Goal: Task Accomplishment & Management: Manage account settings

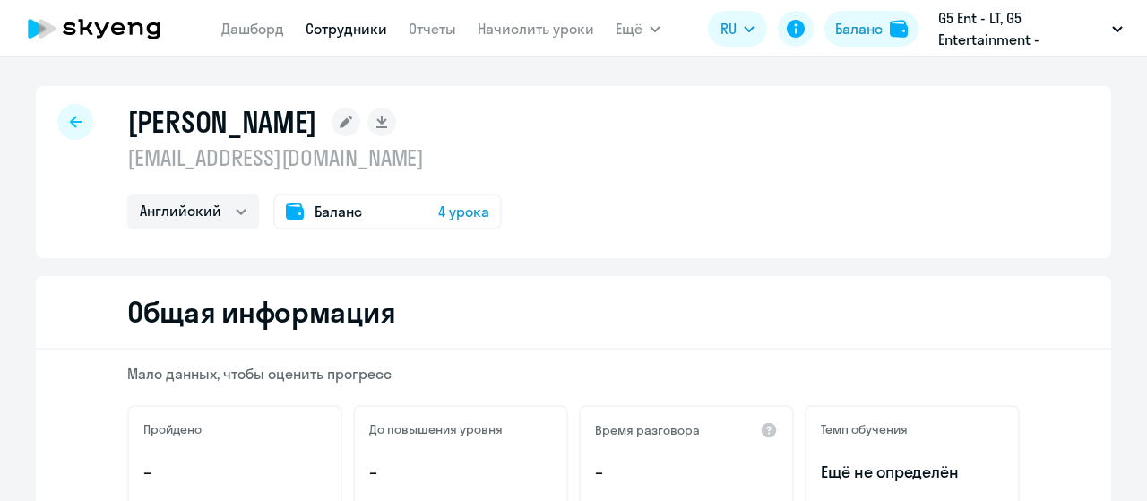
select select "english"
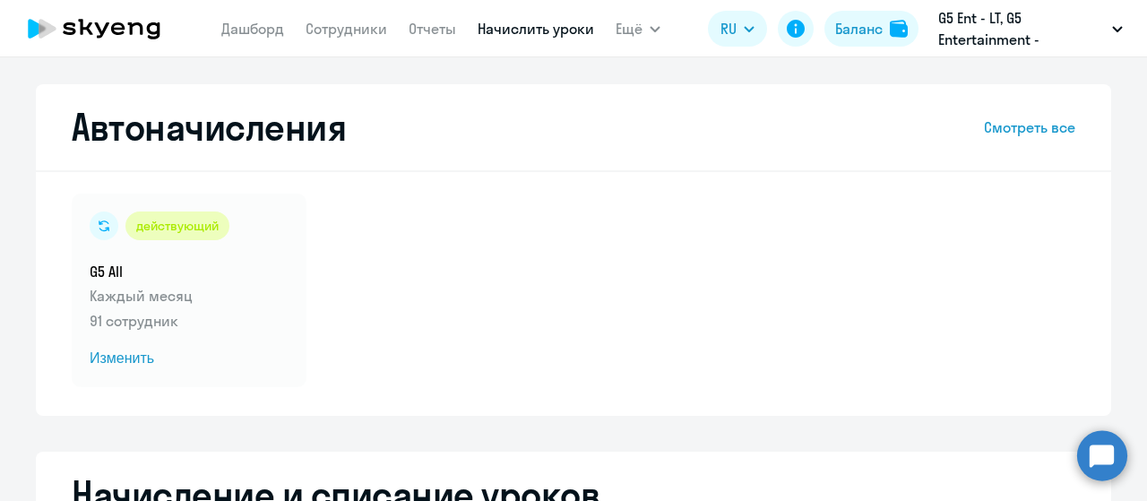
select select "10"
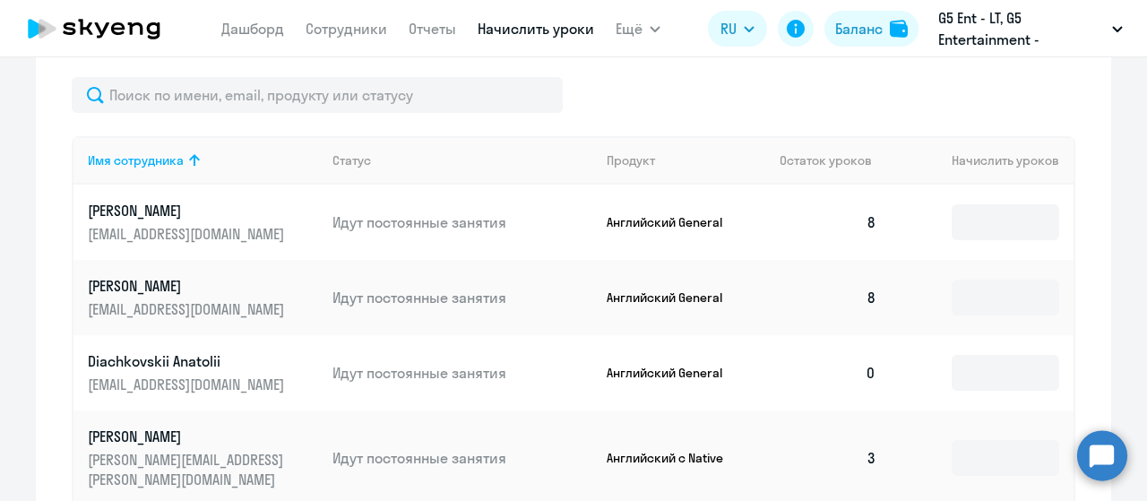
scroll to position [679, 0]
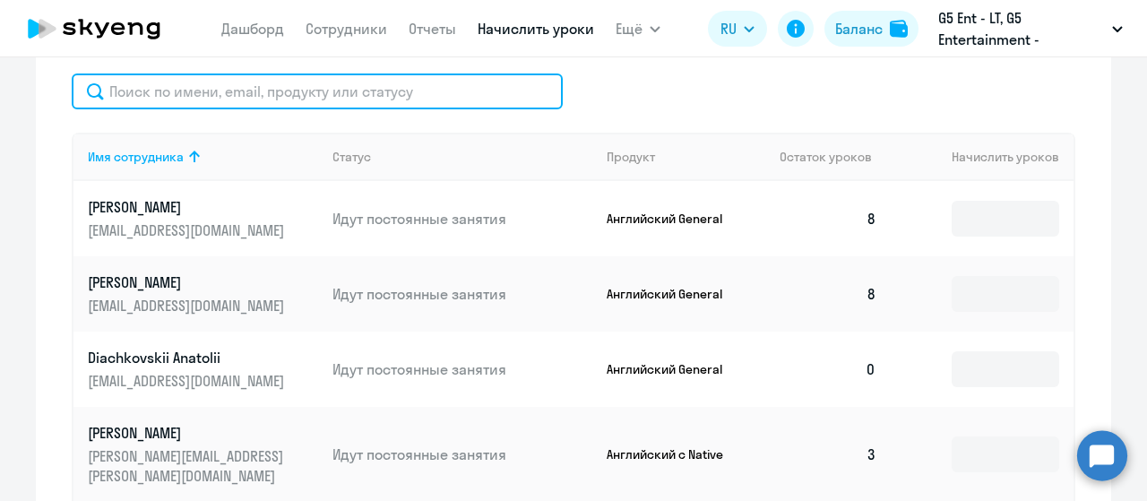
click at [361, 90] on input "text" at bounding box center [317, 91] width 491 height 36
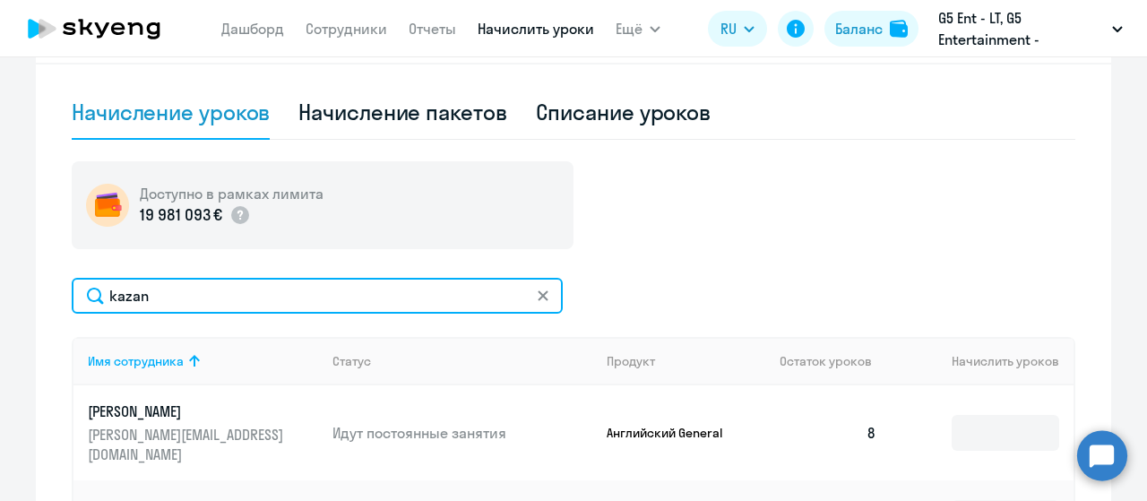
scroll to position [473, 0]
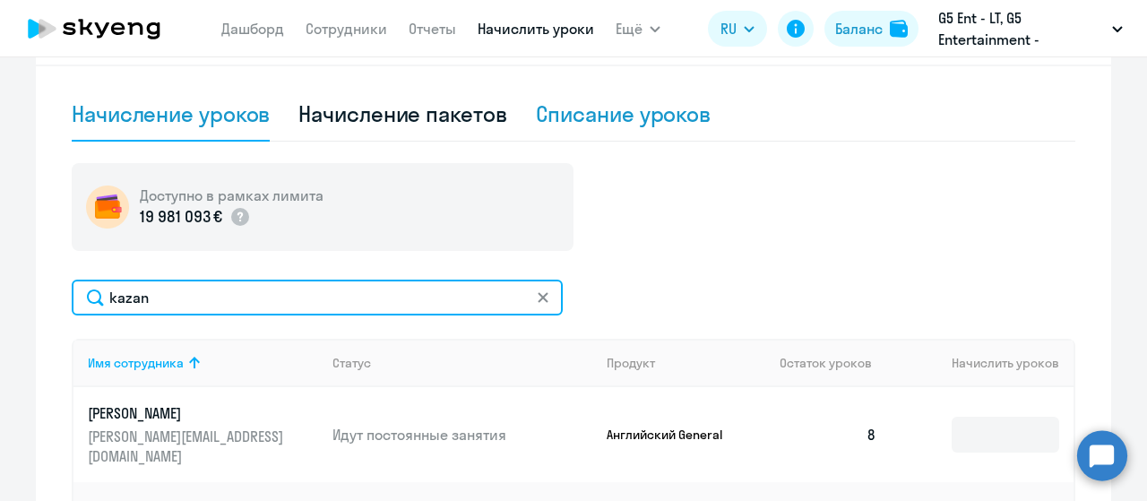
type input "kazan"
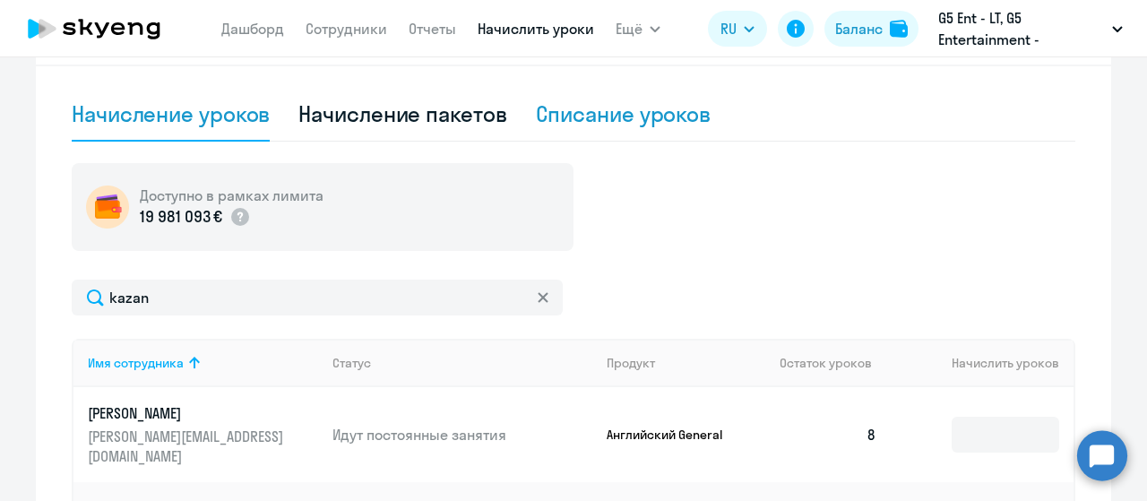
click at [607, 118] on div "Списание уроков" at bounding box center [624, 113] width 176 height 29
select select "10"
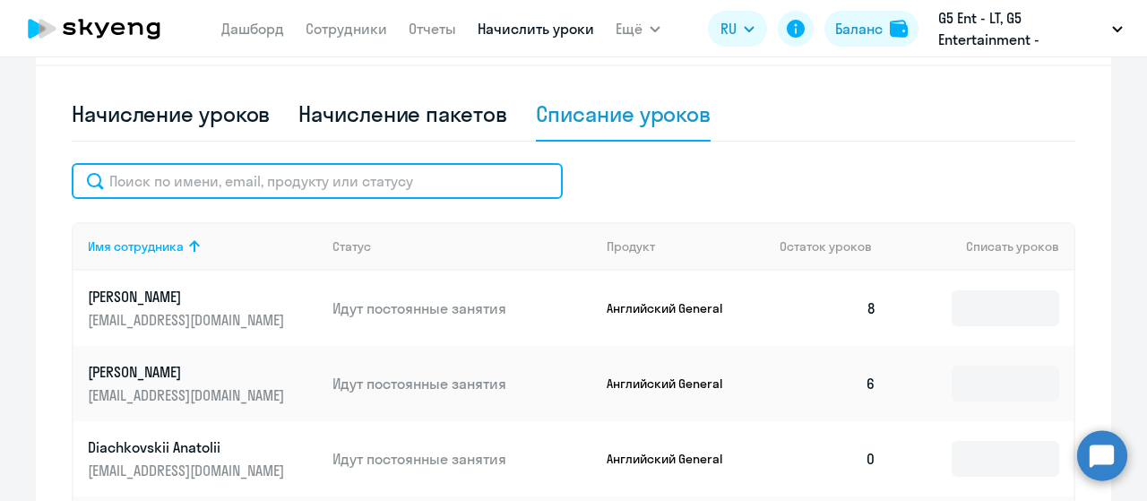
click at [343, 188] on input "text" at bounding box center [317, 181] width 491 height 36
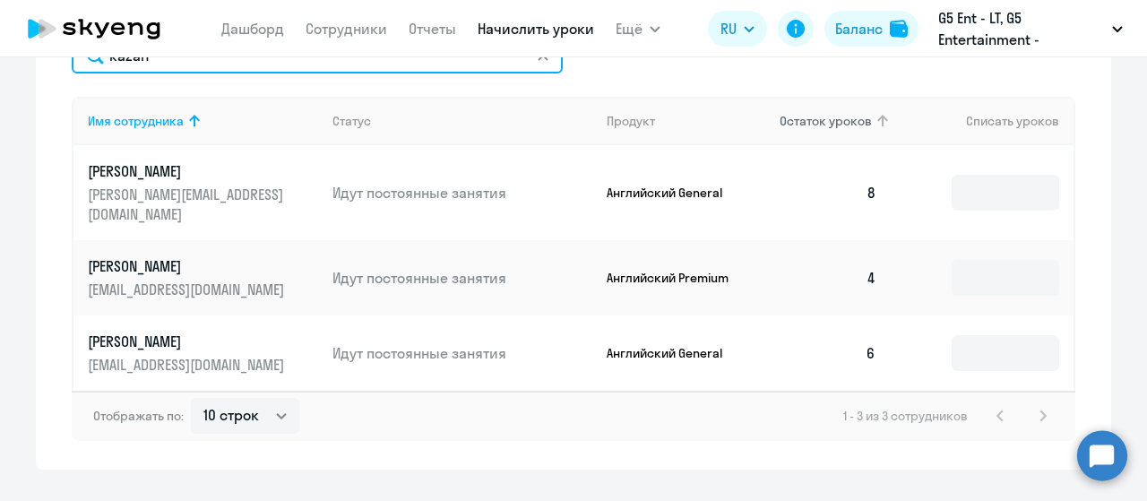
scroll to position [599, 0]
type input "kazan"
click at [943, 259] on td at bounding box center [982, 277] width 183 height 75
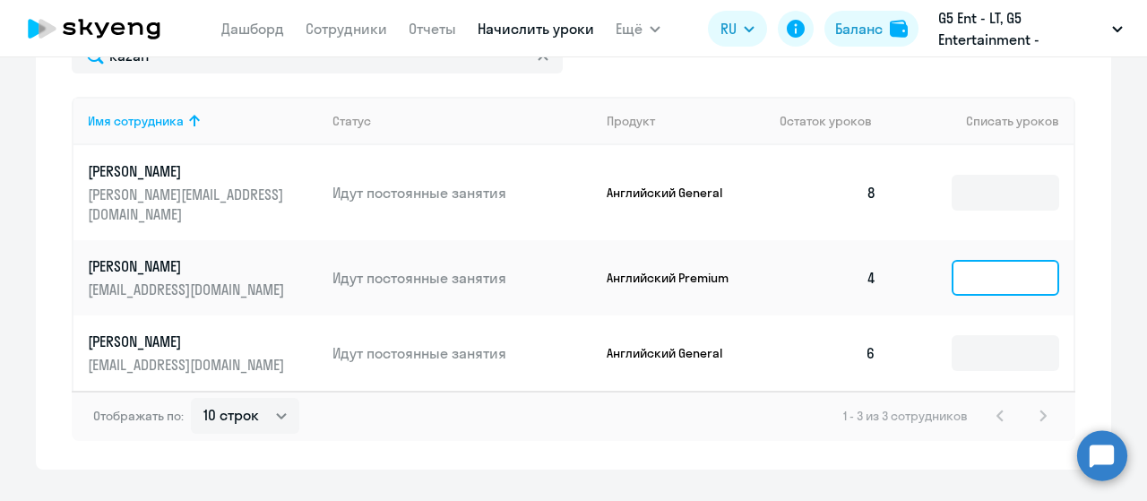
type input "3"
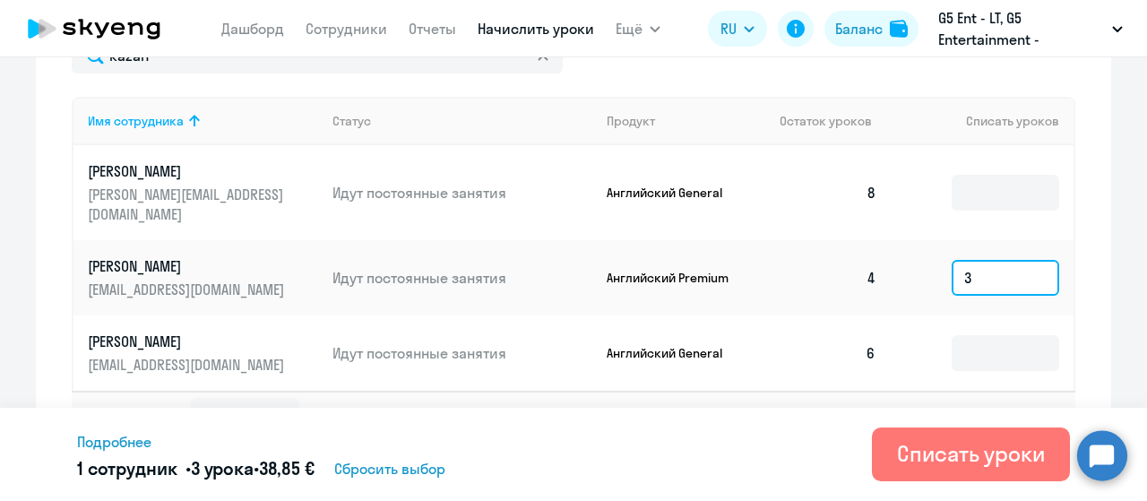
click at [952, 260] on input "3" at bounding box center [1006, 278] width 108 height 36
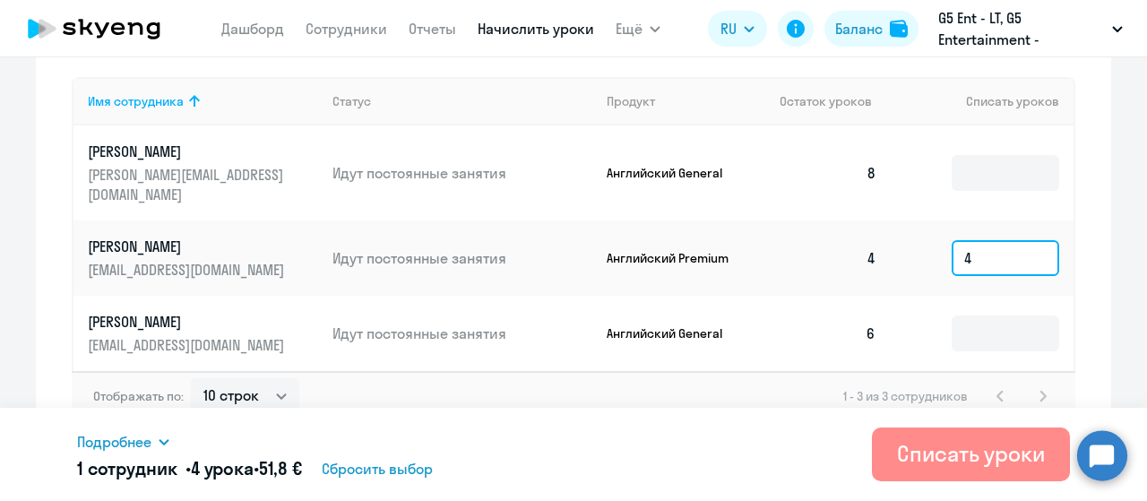
type input "4"
click at [998, 463] on div "Списать уроки" at bounding box center [971, 453] width 148 height 29
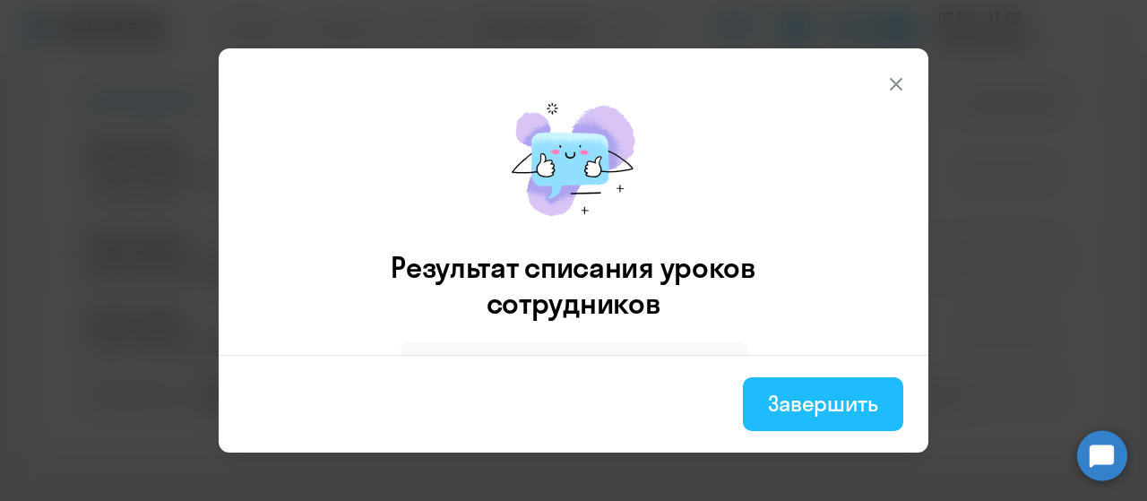
click at [859, 397] on div "Завершить" at bounding box center [823, 403] width 110 height 29
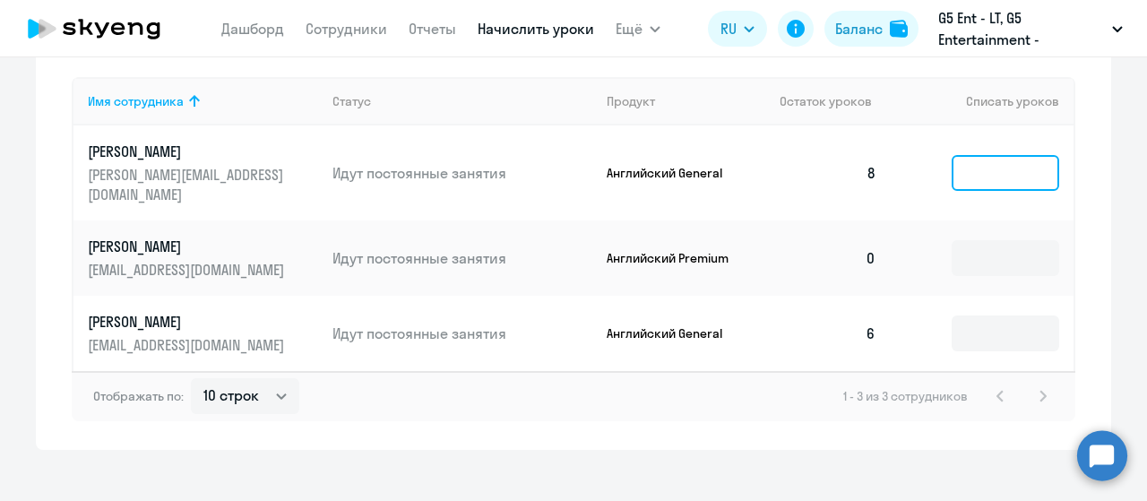
click at [973, 163] on input at bounding box center [1006, 173] width 108 height 36
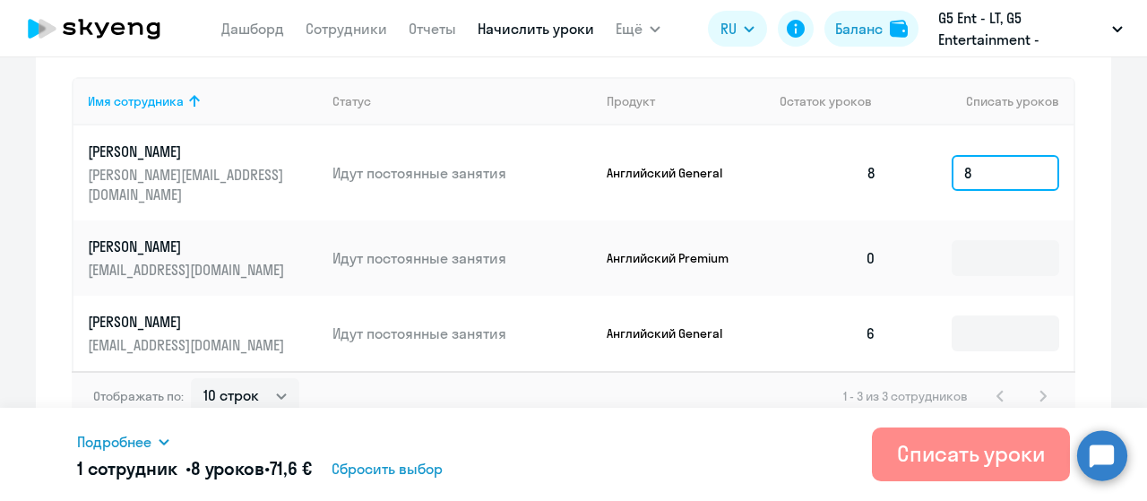
type input "8"
click at [923, 452] on div "Списать уроки" at bounding box center [971, 453] width 148 height 29
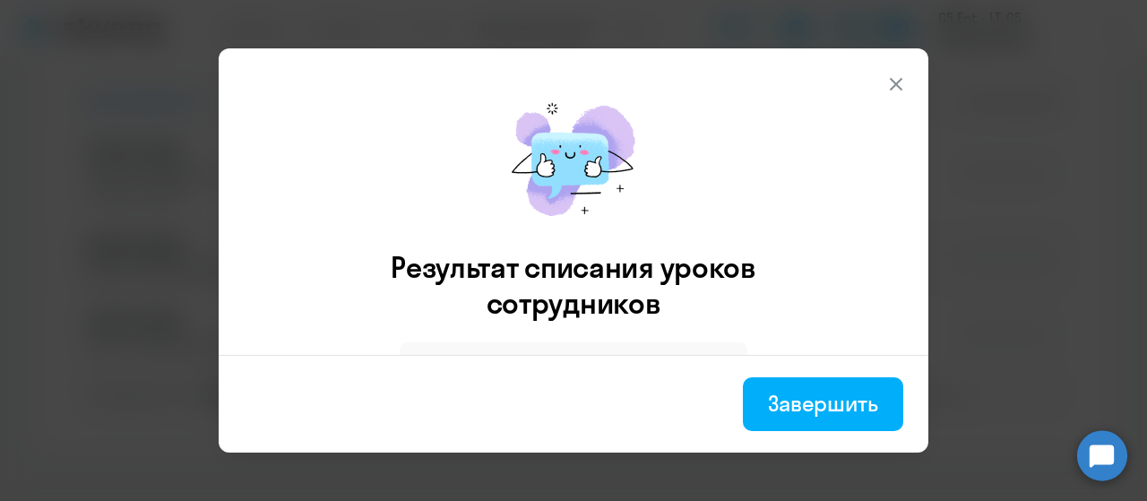
click at [835, 433] on footer "Завершить" at bounding box center [574, 404] width 710 height 98
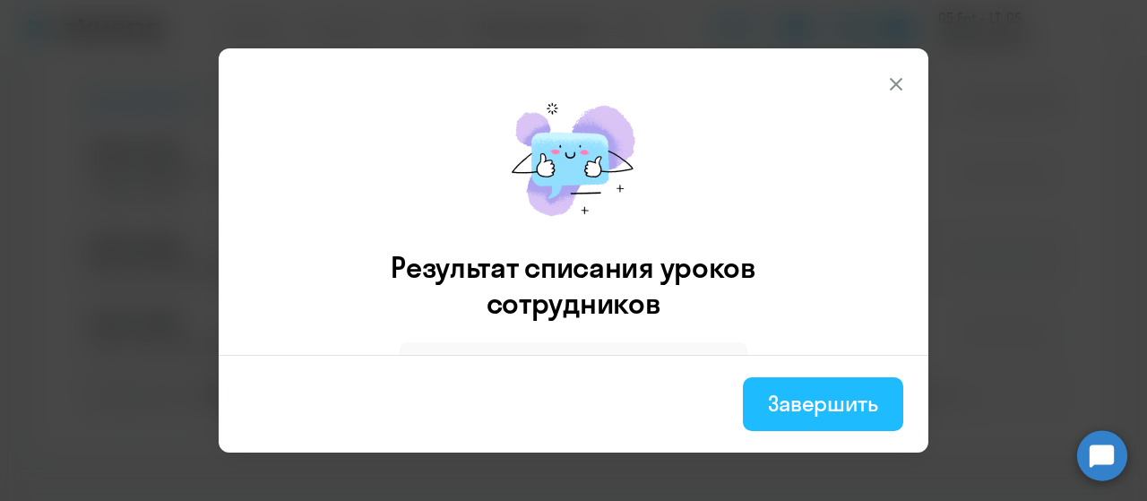
click at [826, 409] on div "Завершить" at bounding box center [823, 403] width 110 height 29
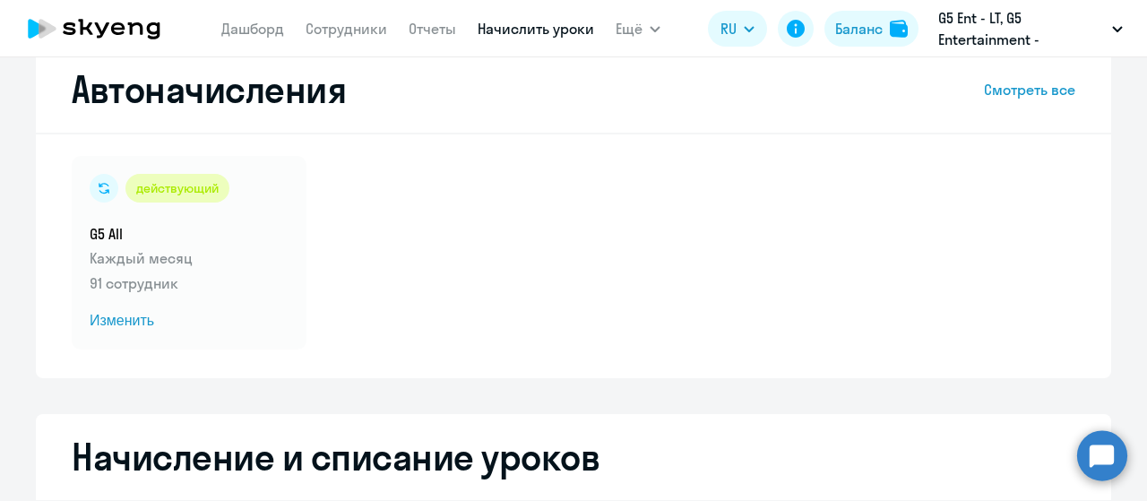
scroll to position [0, 0]
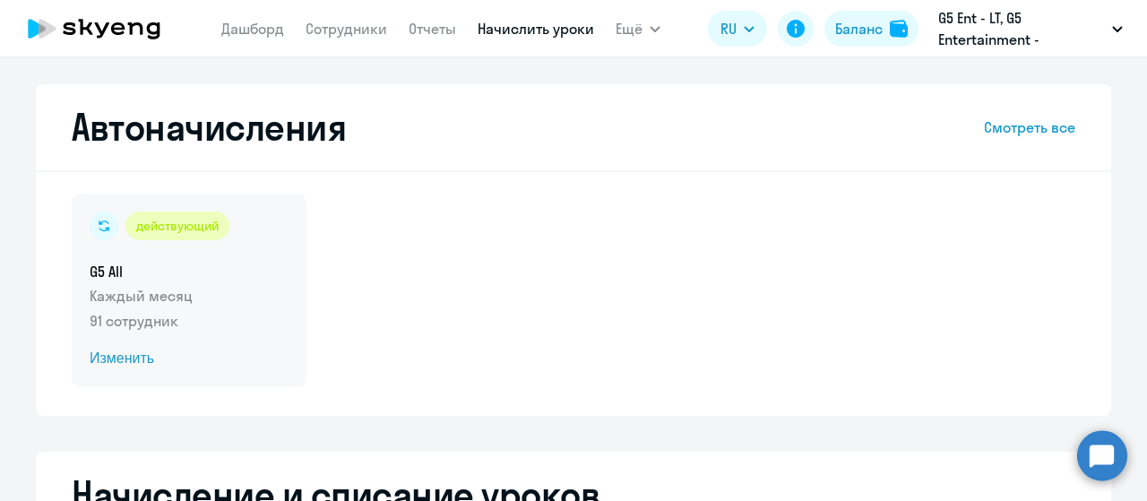
click at [138, 354] on span "Изменить" at bounding box center [189, 359] width 199 height 22
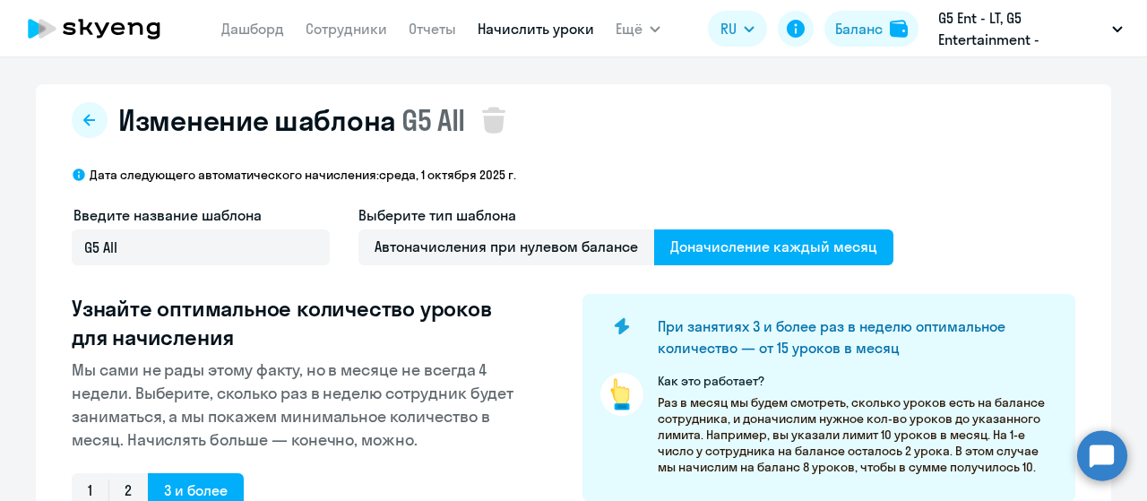
select select "10"
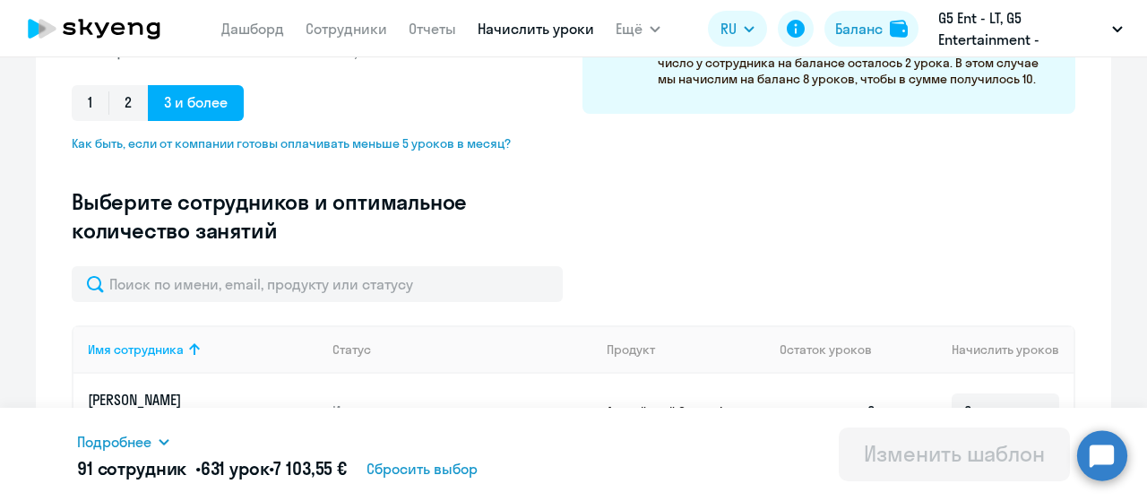
scroll to position [389, 0]
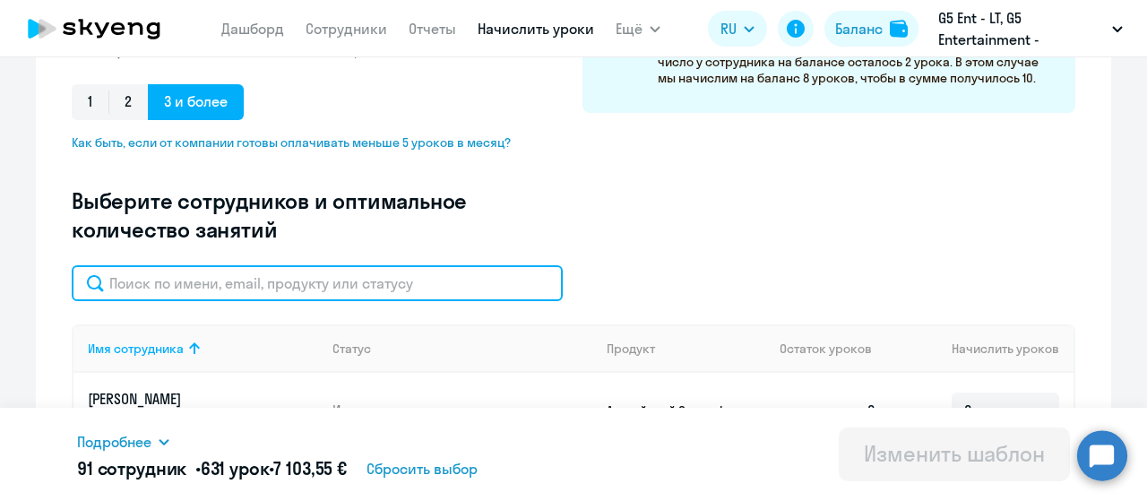
click at [332, 277] on input "text" at bounding box center [317, 283] width 491 height 36
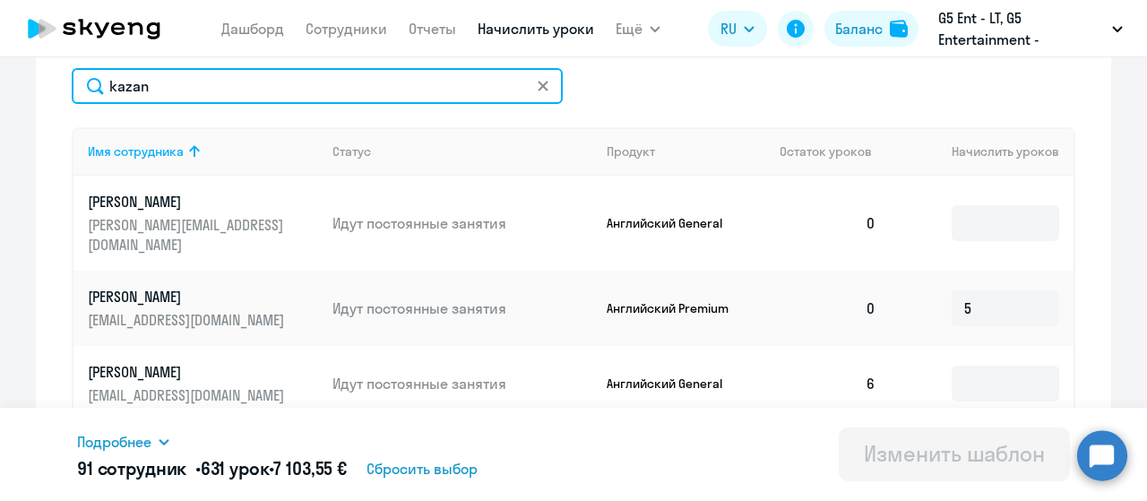
scroll to position [636, 0]
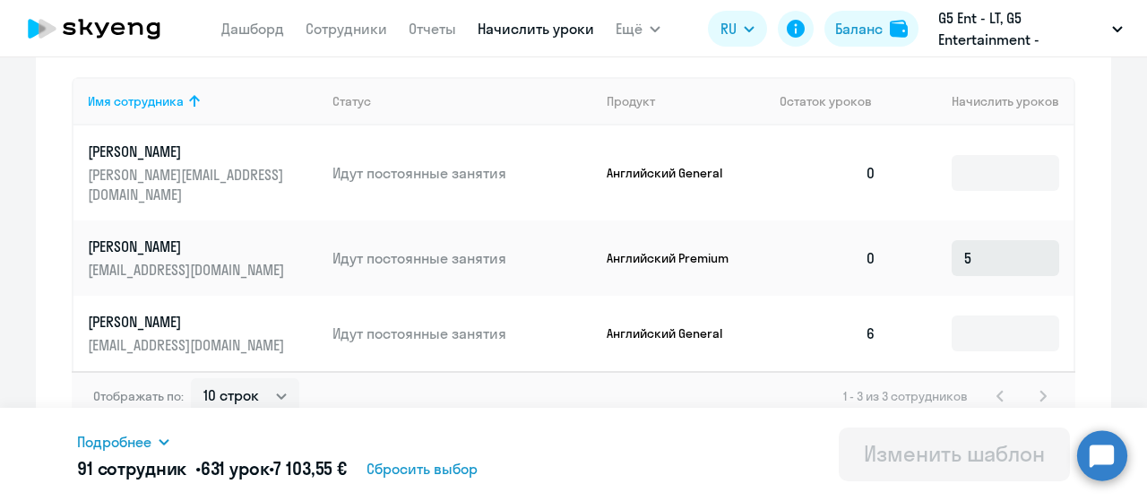
type input "kazan"
drag, startPoint x: 1021, startPoint y: 227, endPoint x: 868, endPoint y: 235, distance: 153.4
click at [868, 235] on tr "Kazantseva Violetta violetta.kazantseva@g5e.com Идут постоянные занятия Английс…" at bounding box center [573, 257] width 1000 height 75
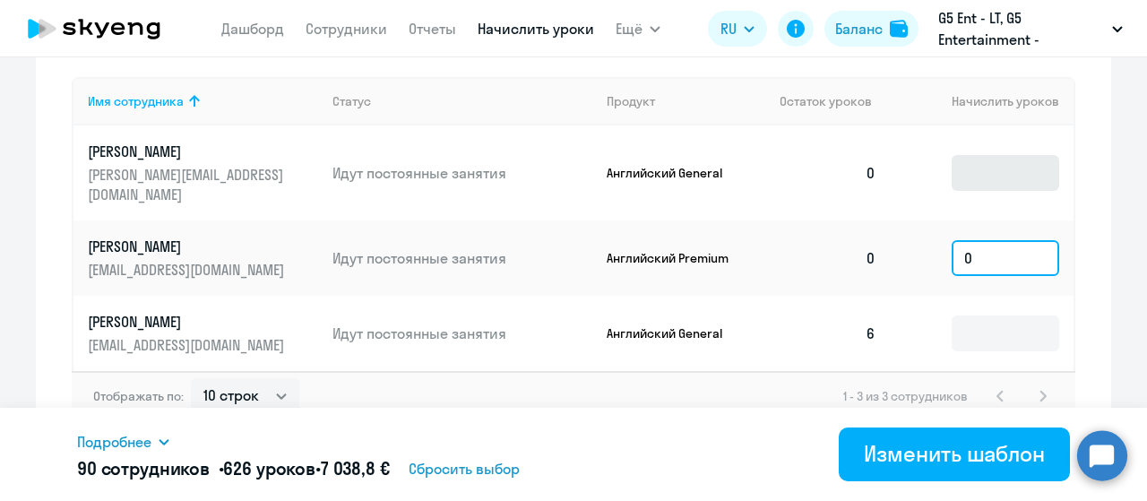
type input "0"
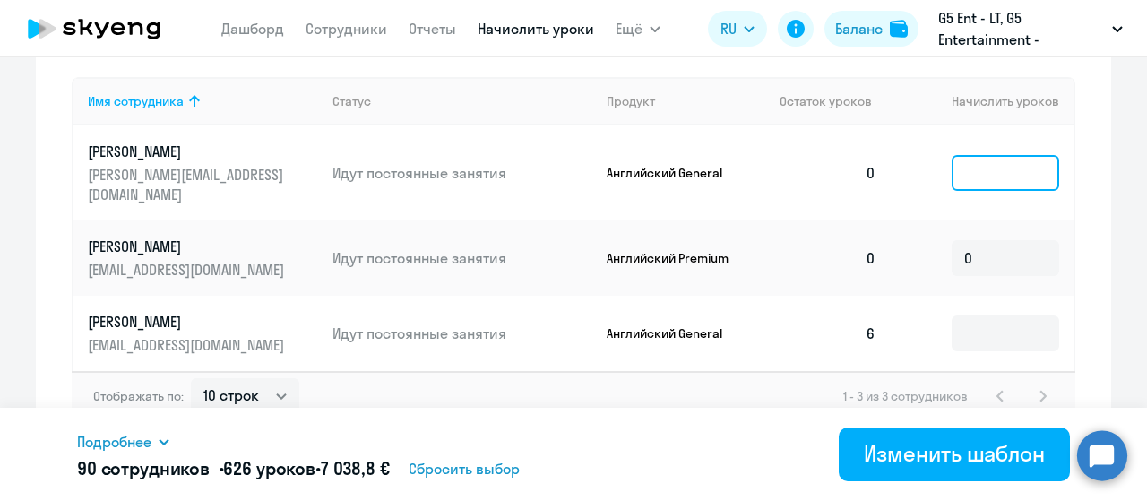
click at [968, 159] on input at bounding box center [1006, 173] width 108 height 36
type input "0"
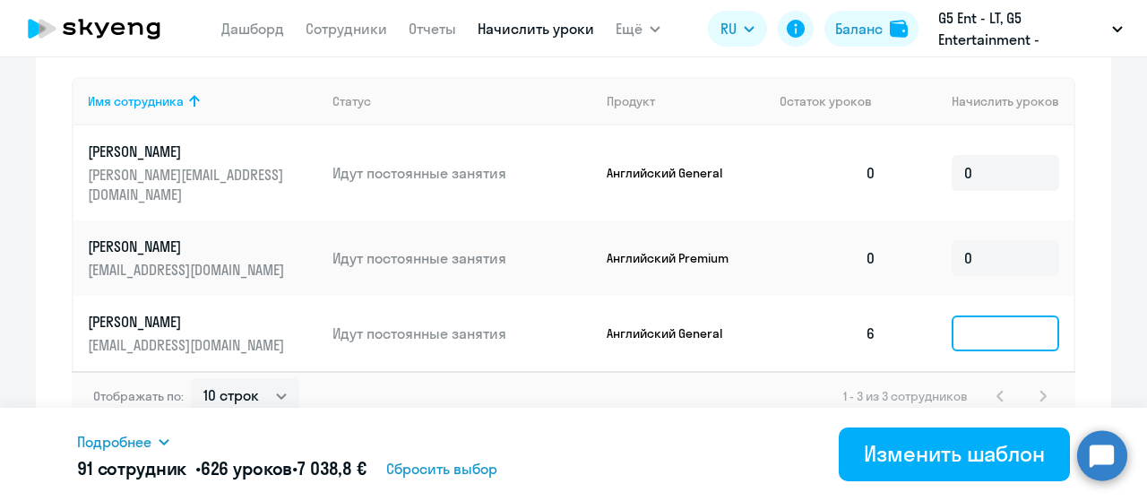
click at [990, 315] on input at bounding box center [1006, 333] width 108 height 36
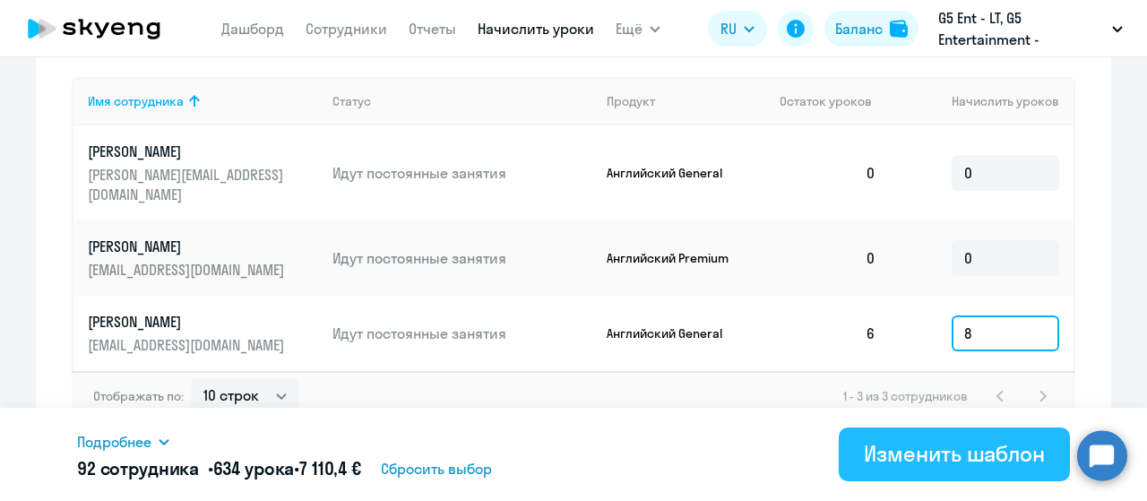
type input "8"
click at [969, 449] on div "Изменить шаблон" at bounding box center [954, 453] width 181 height 29
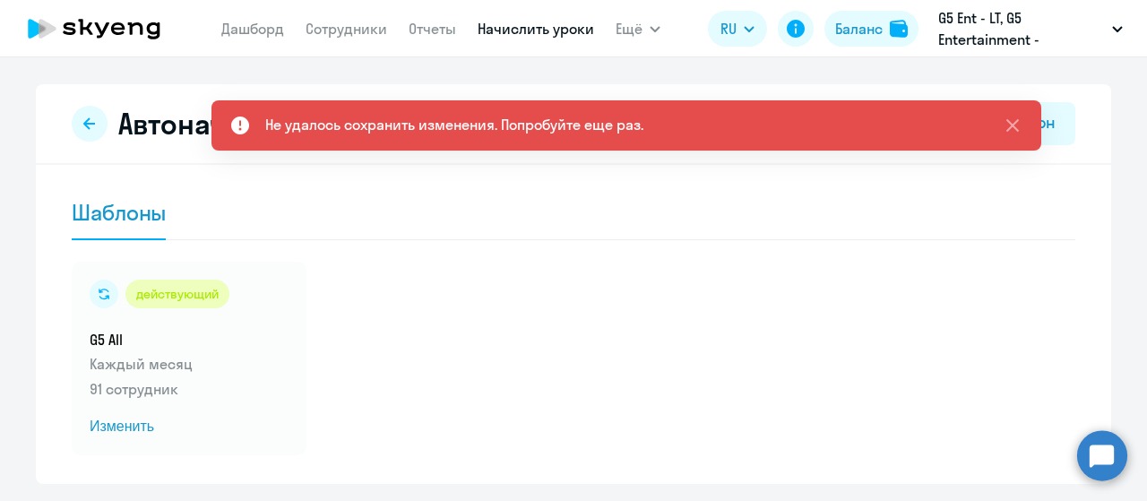
scroll to position [54, 0]
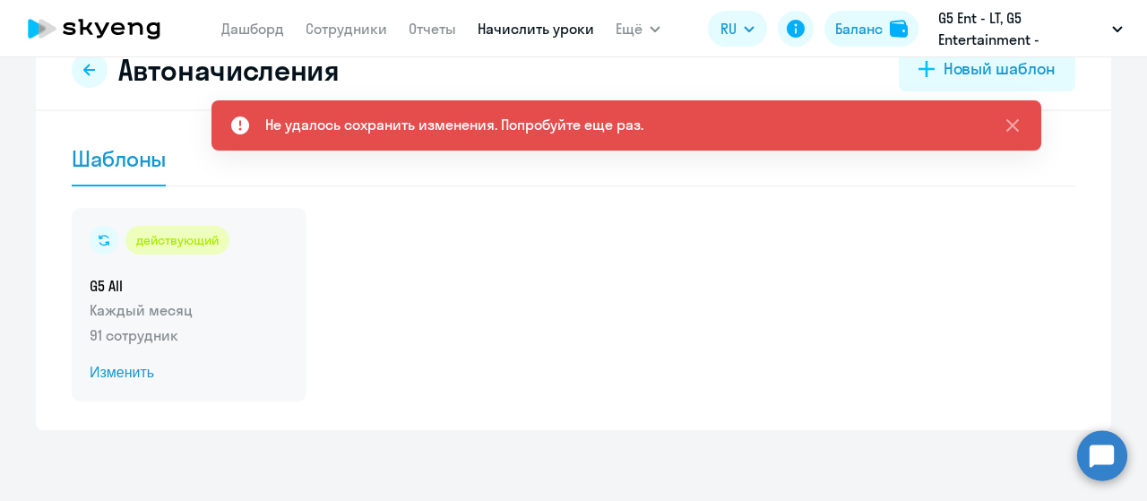
click at [128, 383] on div "действующий G5 All Каждый месяц 91 сотрудник Изменить" at bounding box center [189, 305] width 235 height 194
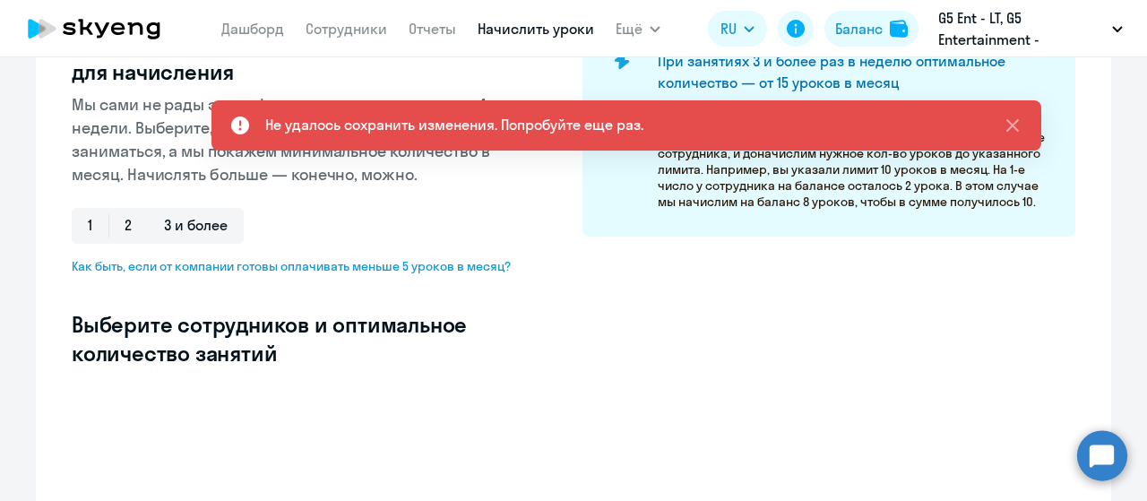
select select "10"
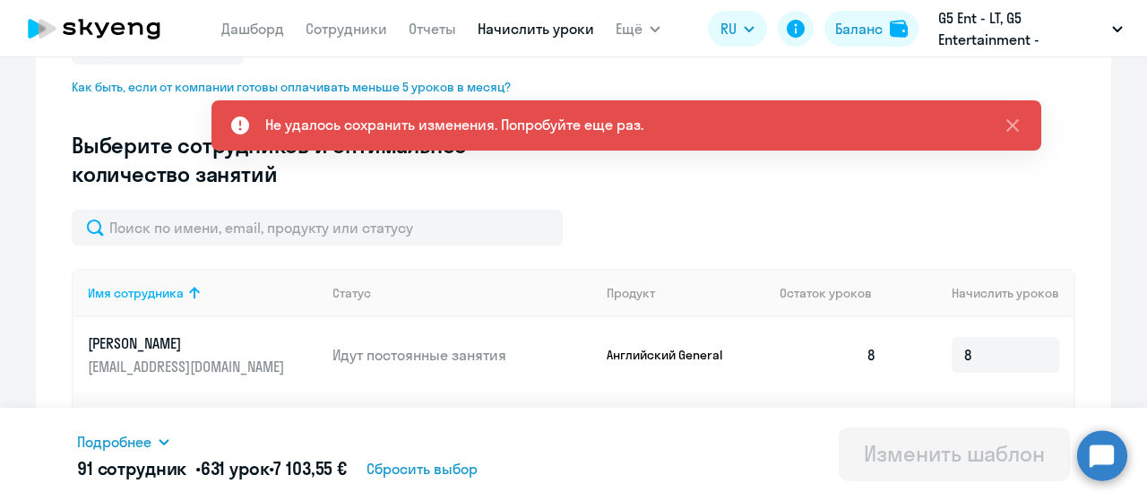
scroll to position [462, 0]
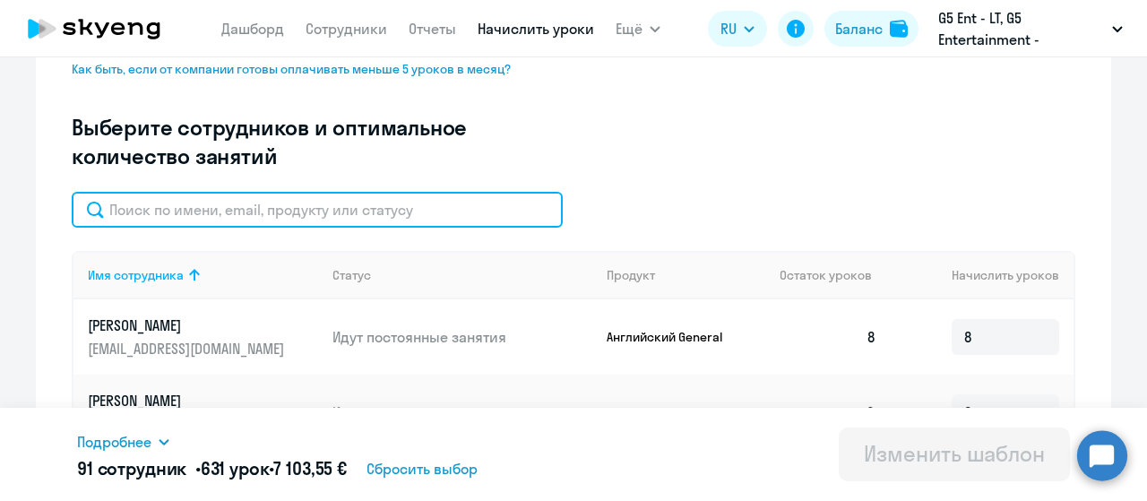
click at [218, 220] on input "text" at bounding box center [317, 210] width 491 height 36
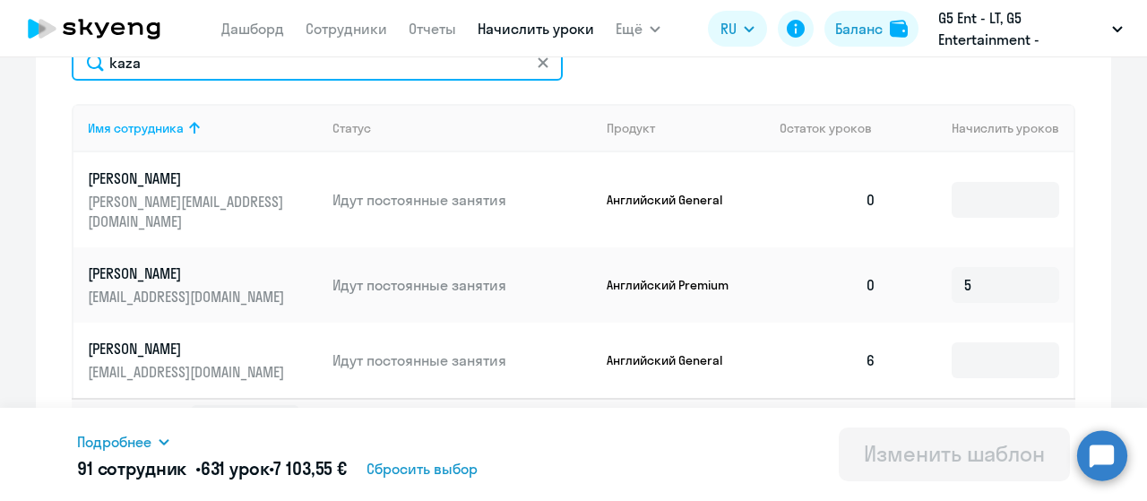
scroll to position [615, 0]
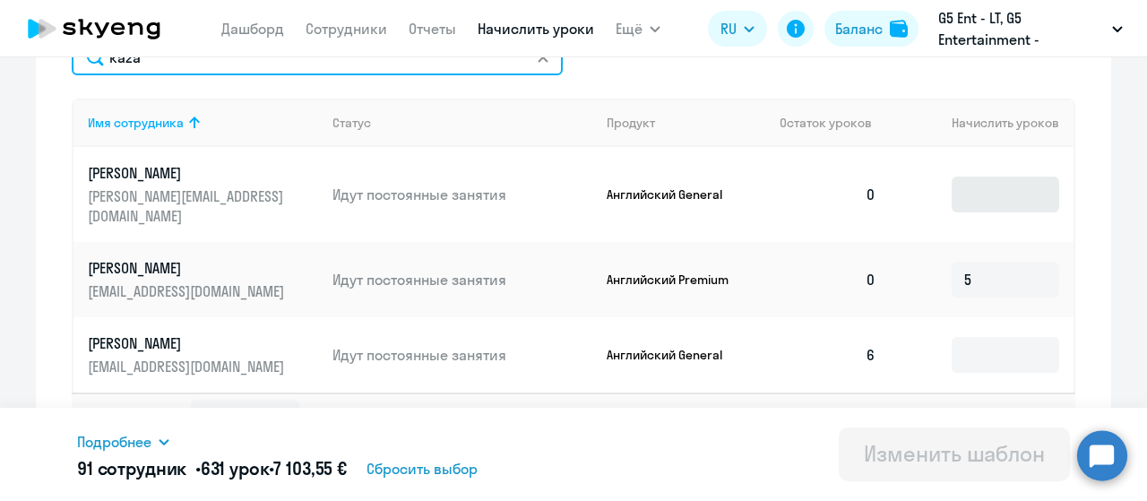
type input "kaza"
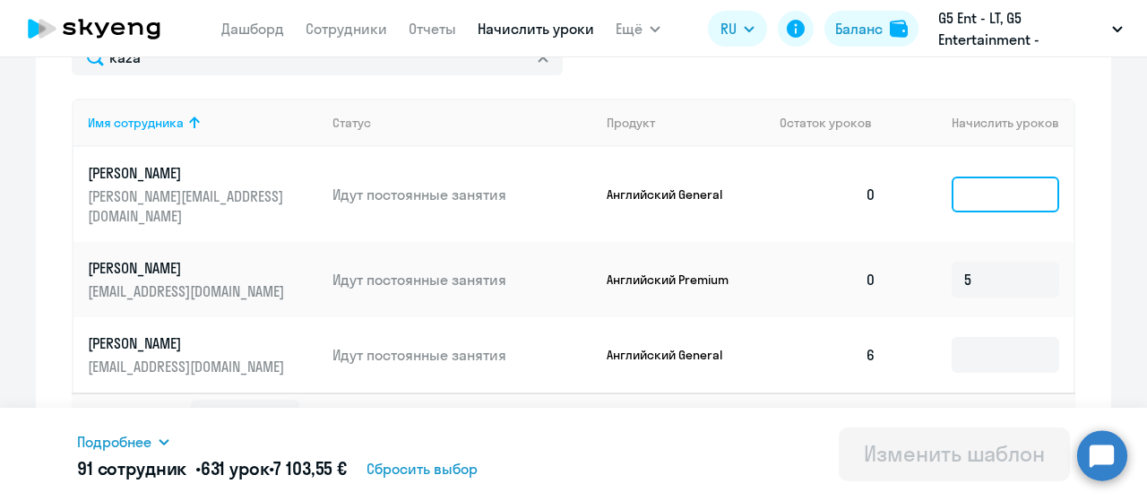
click at [970, 182] on input at bounding box center [1006, 195] width 108 height 36
type input "0"
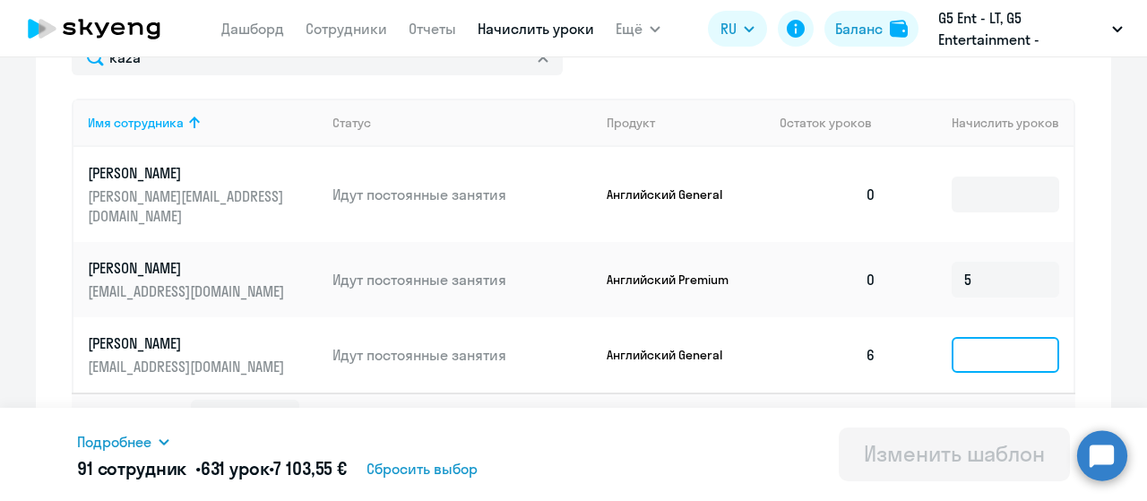
click at [1010, 341] on input at bounding box center [1006, 355] width 108 height 36
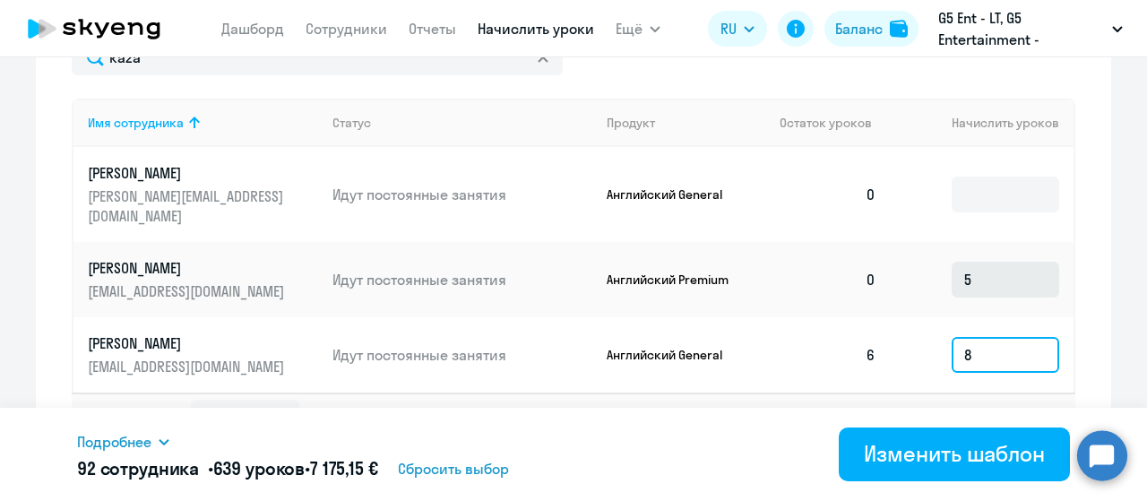
type input "8"
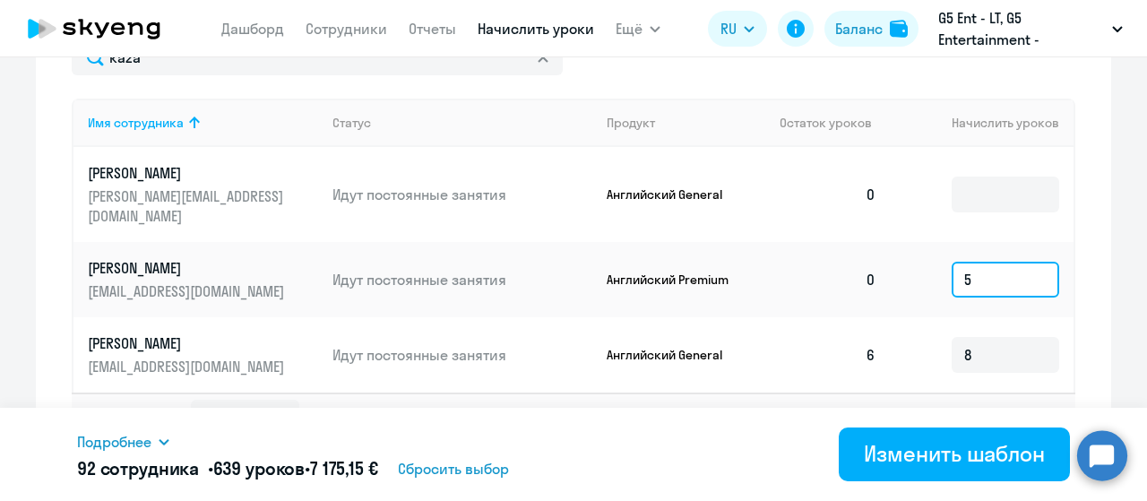
drag, startPoint x: 977, startPoint y: 266, endPoint x: 936, endPoint y: 266, distance: 40.3
click at [936, 266] on td "5" at bounding box center [982, 279] width 183 height 75
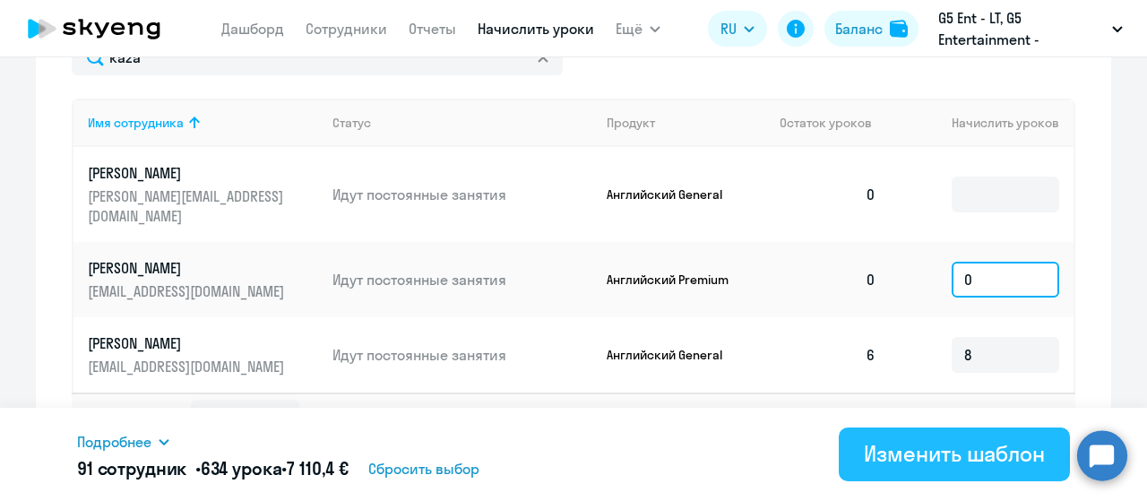
type input "0"
click at [955, 447] on div "Изменить шаблон" at bounding box center [954, 453] width 181 height 29
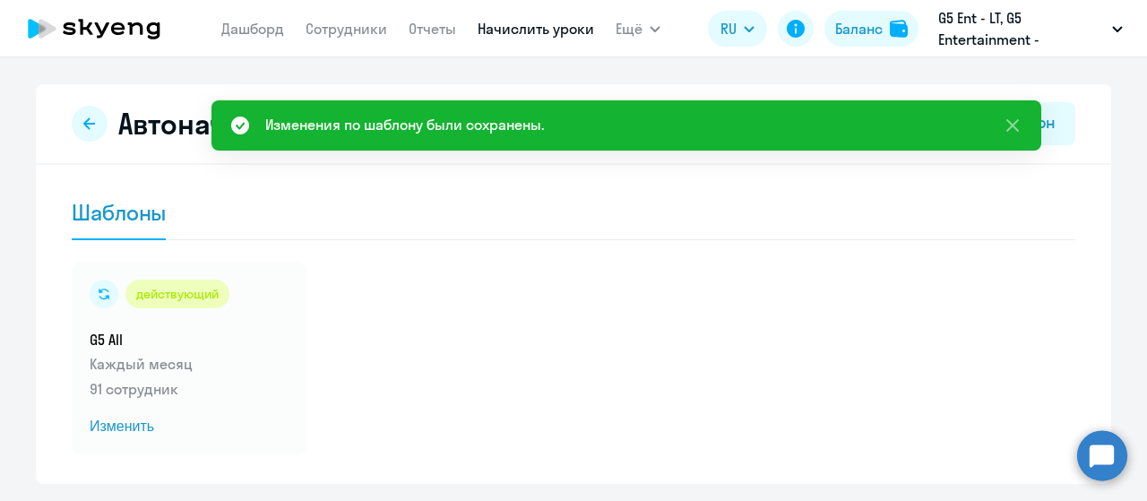
scroll to position [54, 0]
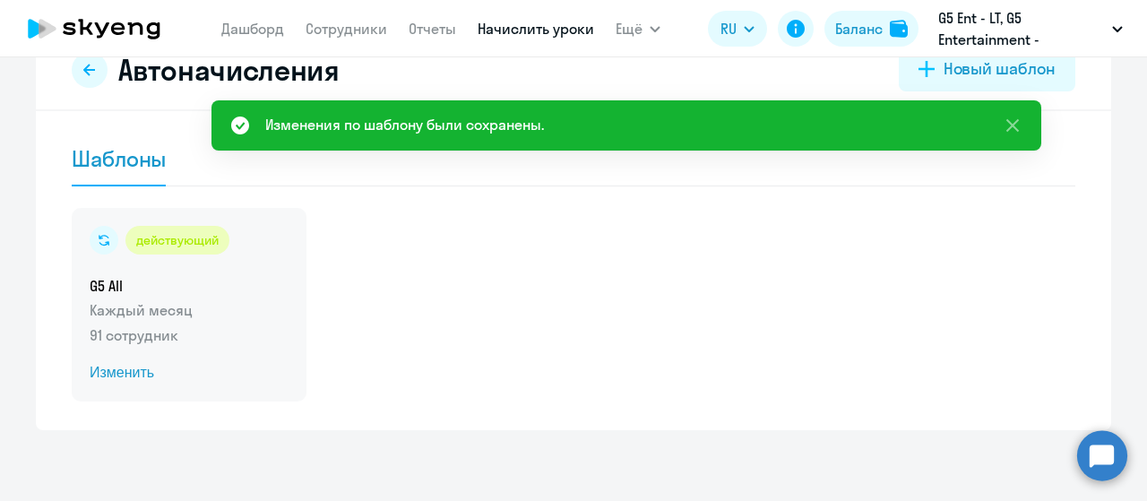
click at [120, 382] on span "Изменить" at bounding box center [189, 373] width 199 height 22
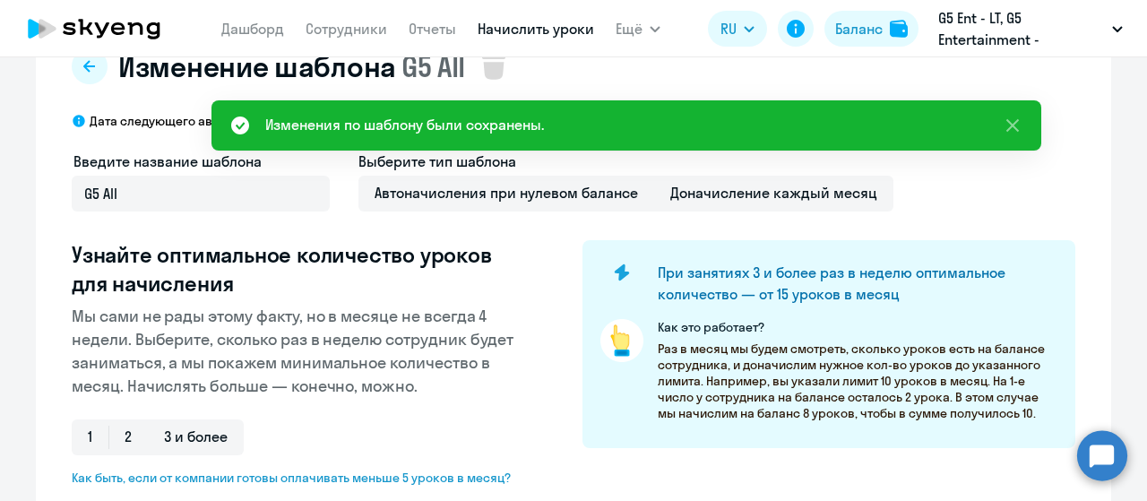
scroll to position [315, 0]
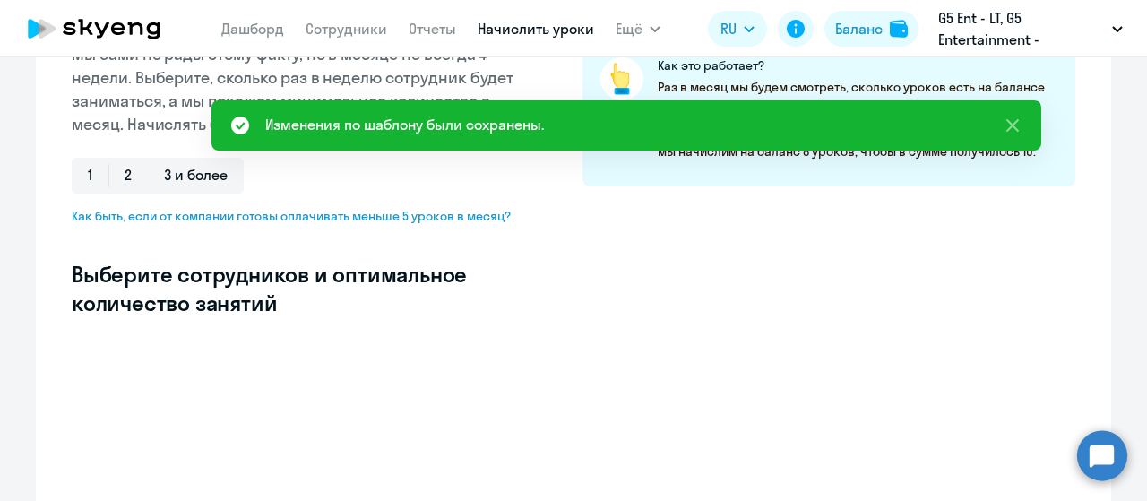
select select "10"
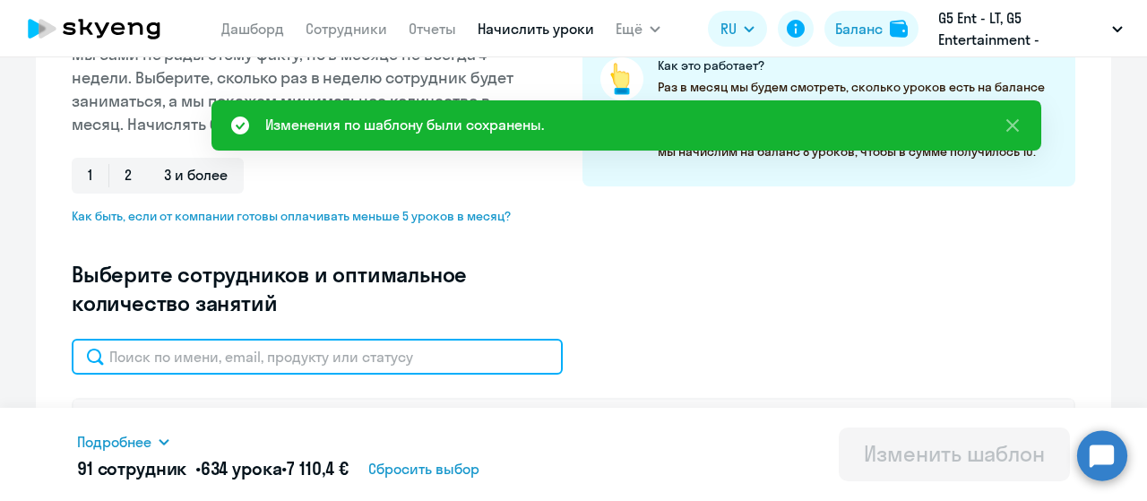
click at [263, 362] on input "text" at bounding box center [317, 357] width 491 height 36
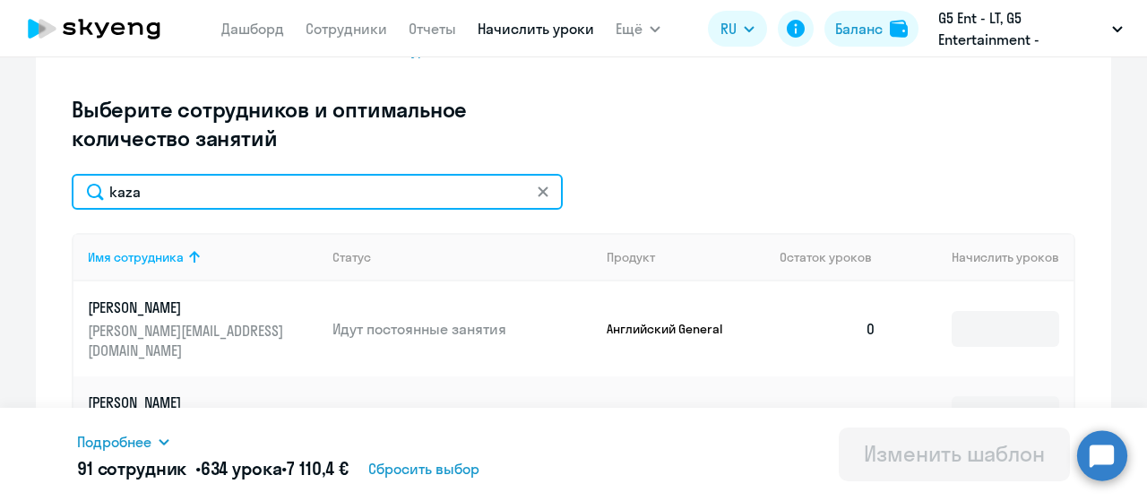
scroll to position [477, 0]
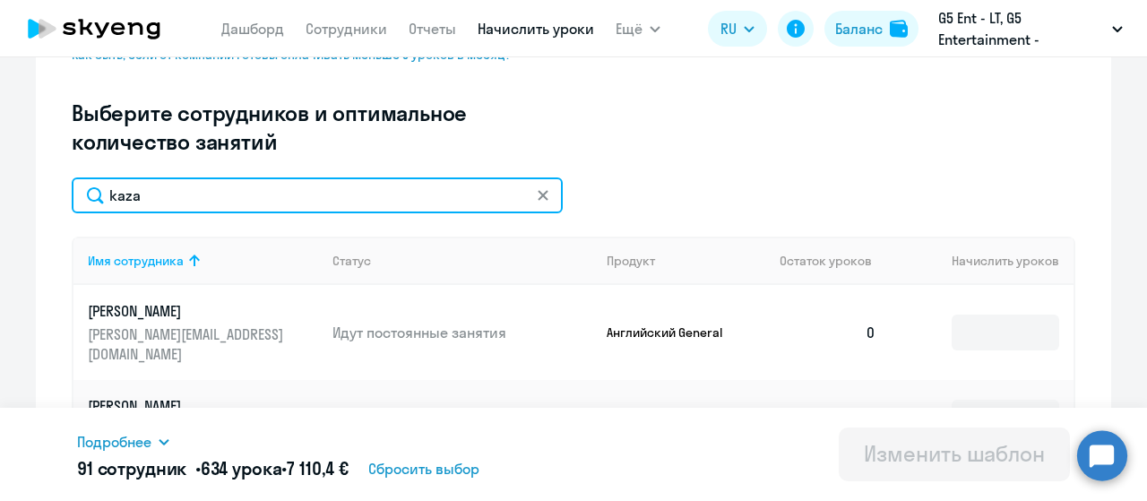
type input "kaza"
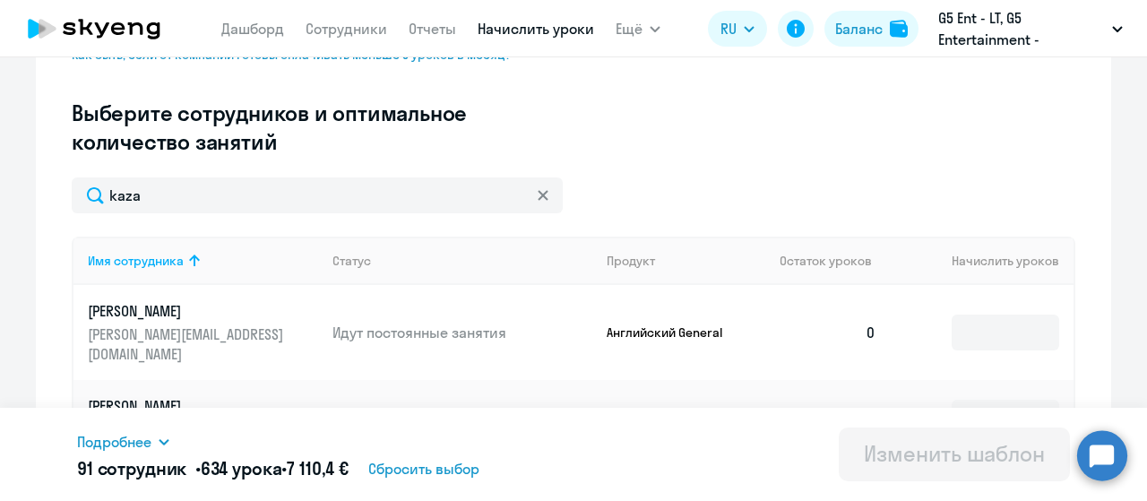
click at [538, 191] on icon at bounding box center [543, 195] width 11 height 11
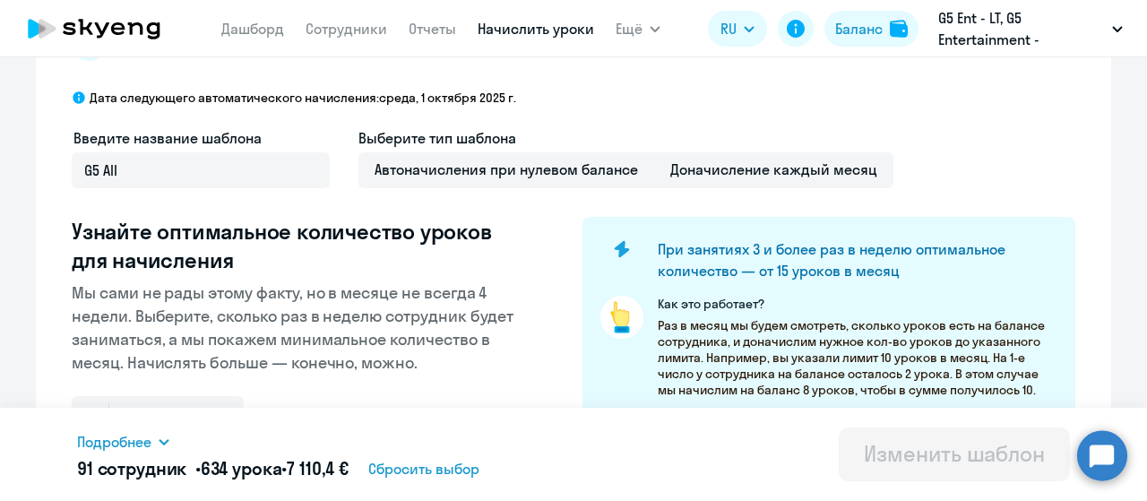
scroll to position [0, 0]
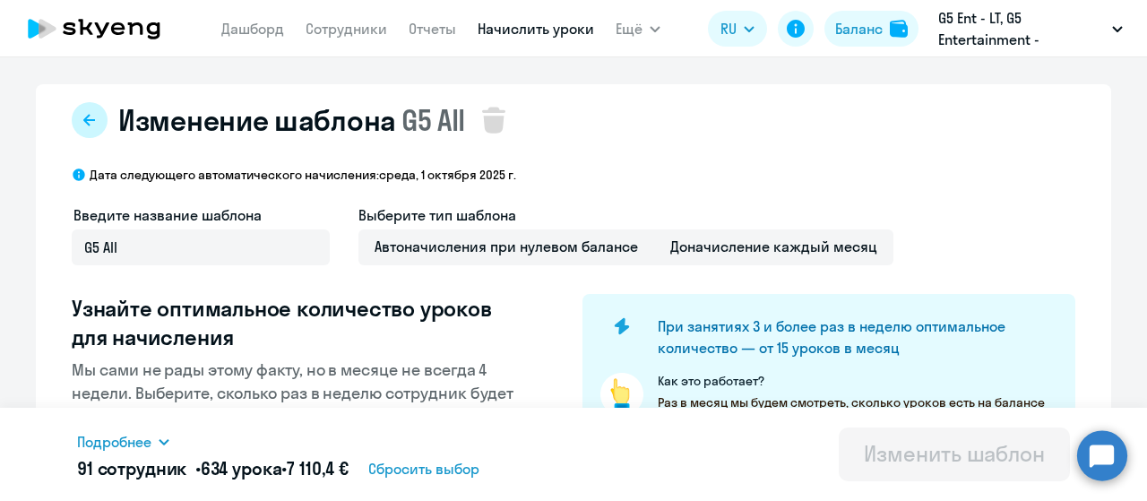
click at [83, 119] on icon at bounding box center [89, 120] width 12 height 12
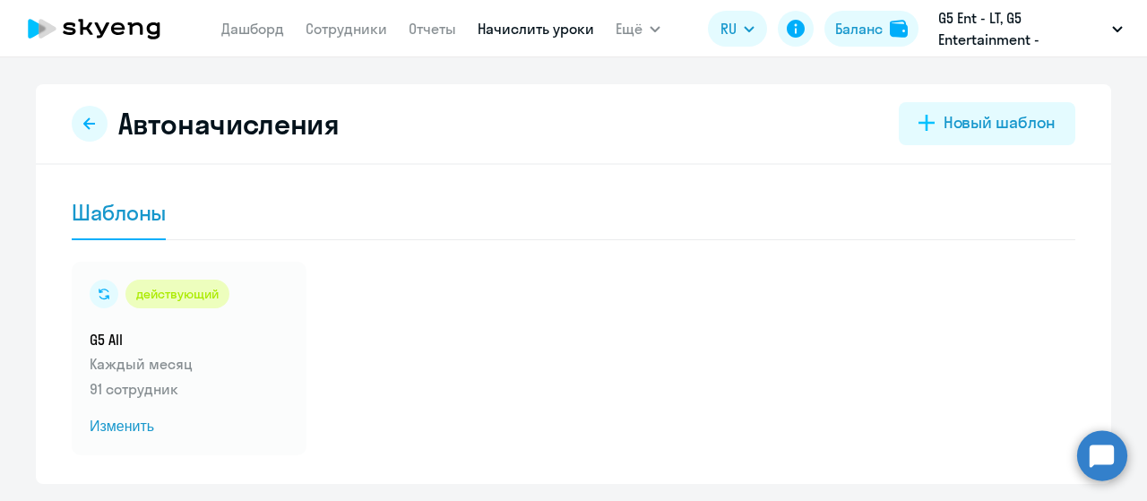
scroll to position [54, 0]
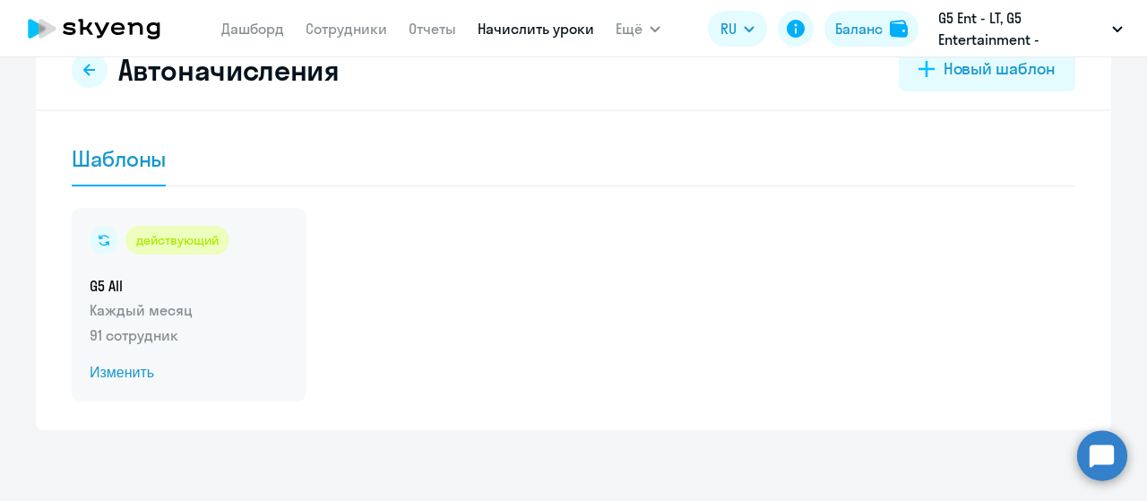
click at [124, 375] on span "Изменить" at bounding box center [189, 373] width 199 height 22
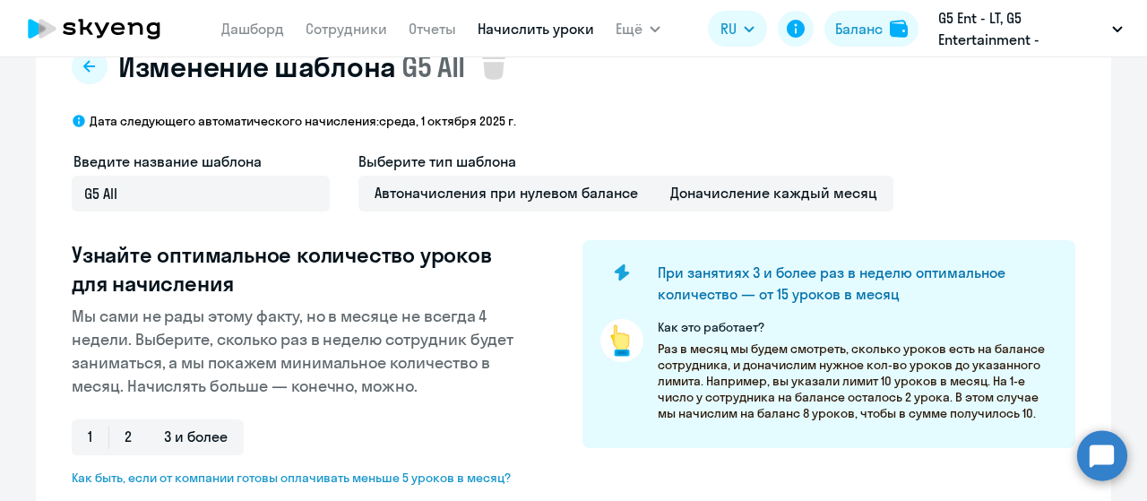
select select "10"
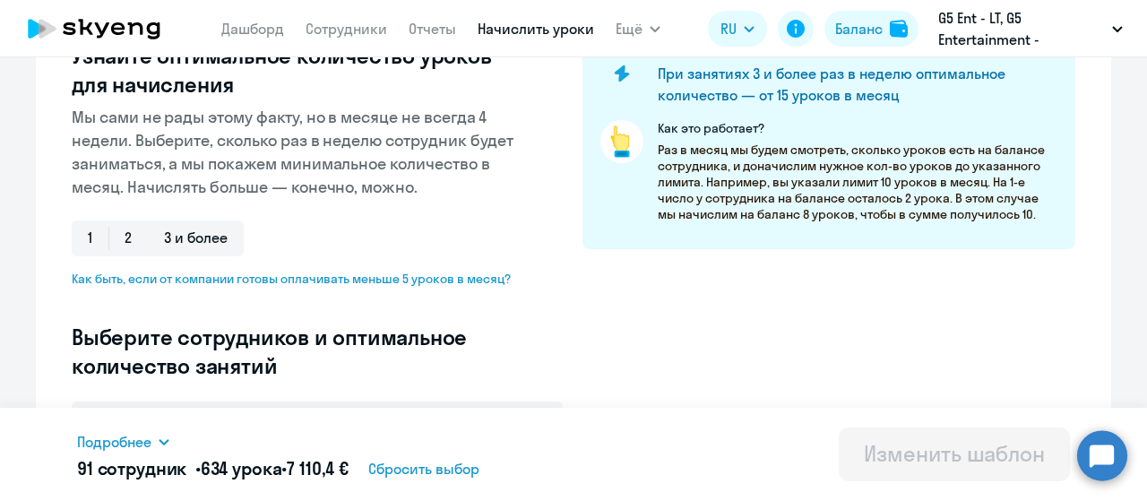
scroll to position [382, 0]
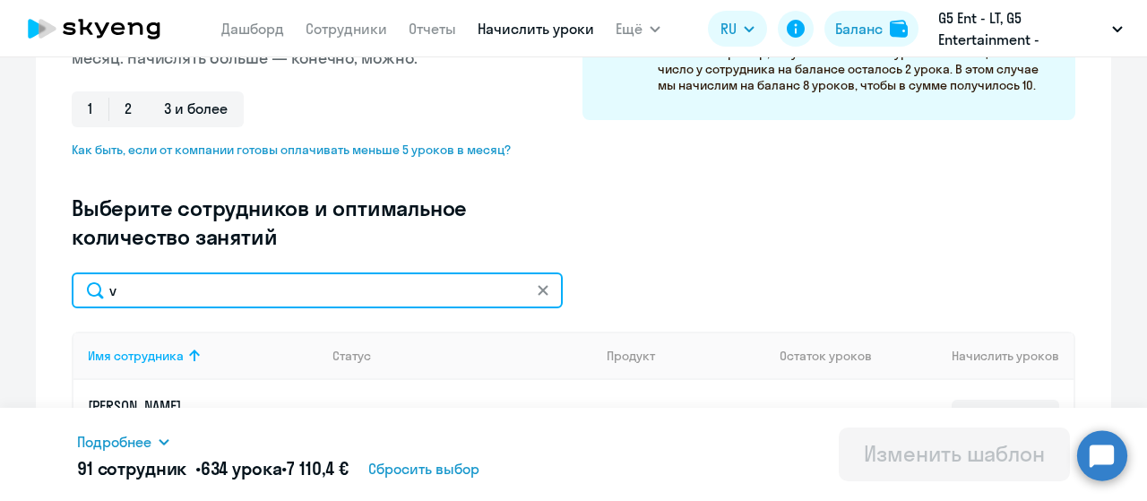
click at [251, 304] on input "v" at bounding box center [317, 290] width 491 height 36
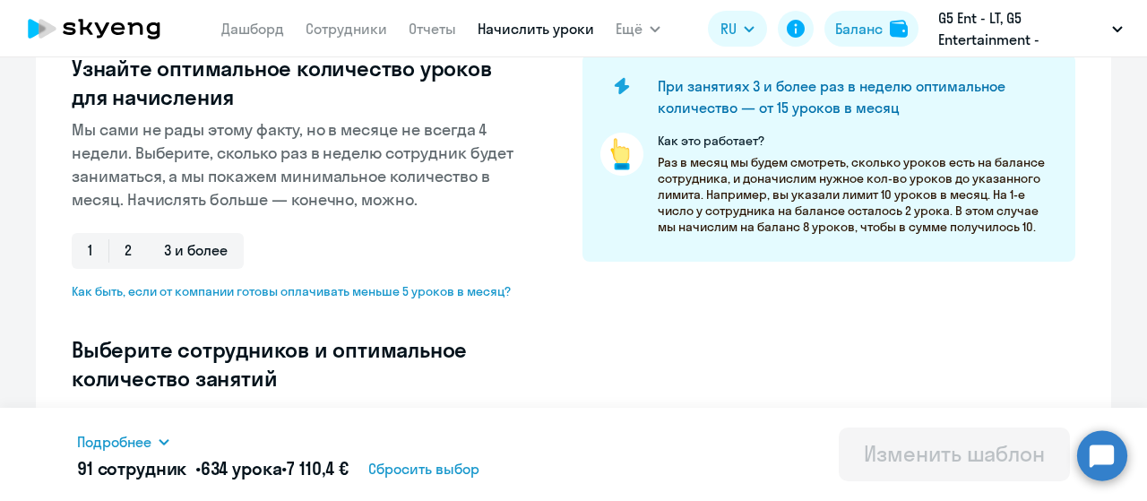
scroll to position [0, 0]
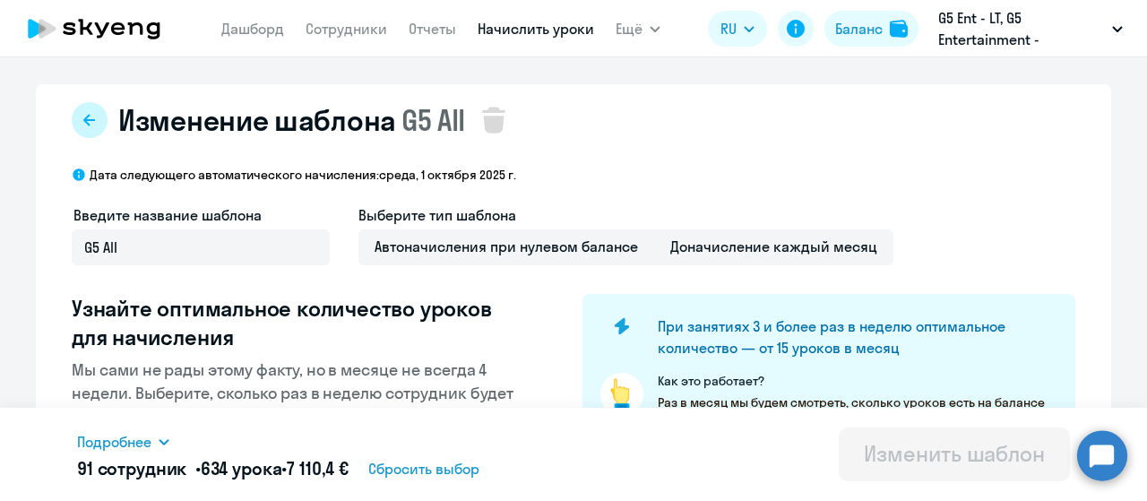
type input "vitch"
click at [79, 128] on button at bounding box center [90, 120] width 36 height 36
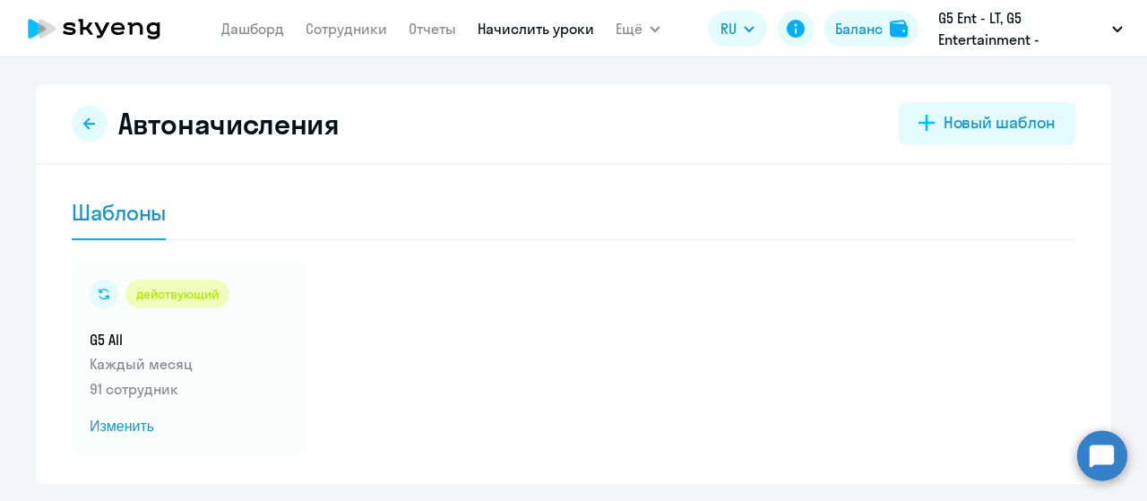
click at [99, 133] on ds-button at bounding box center [90, 124] width 36 height 36
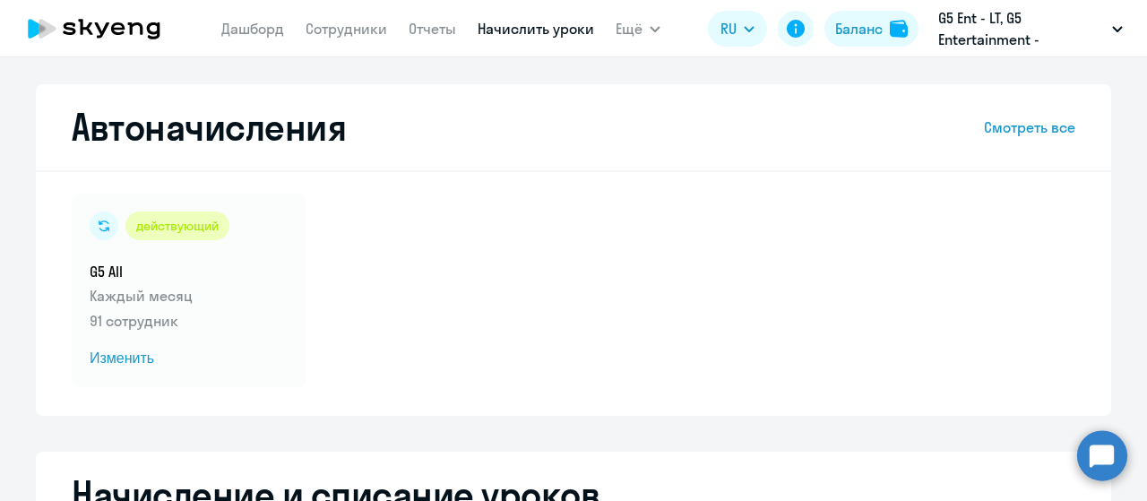
select select "10"
click at [270, 35] on link "Дашборд" at bounding box center [252, 29] width 63 height 18
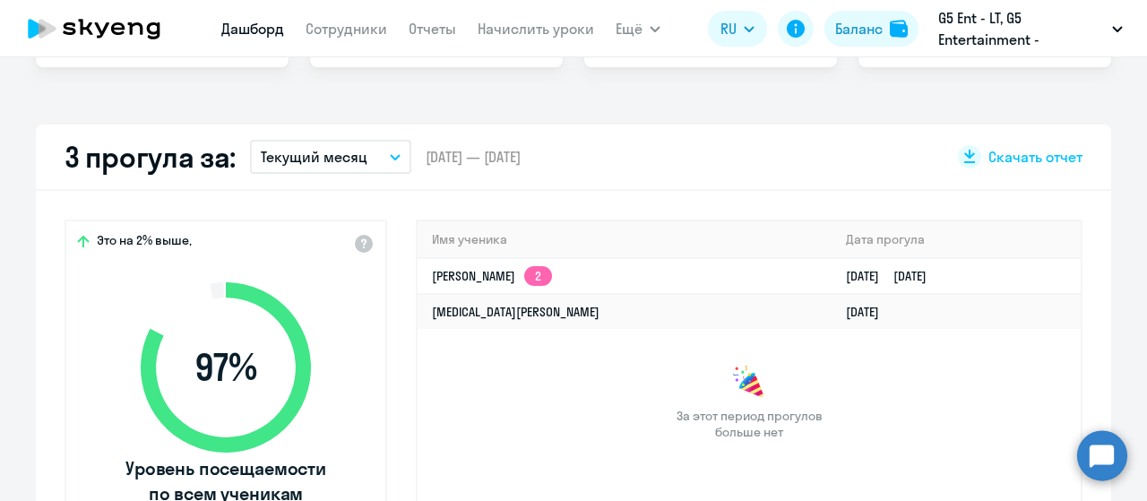
scroll to position [461, 0]
select select "30"
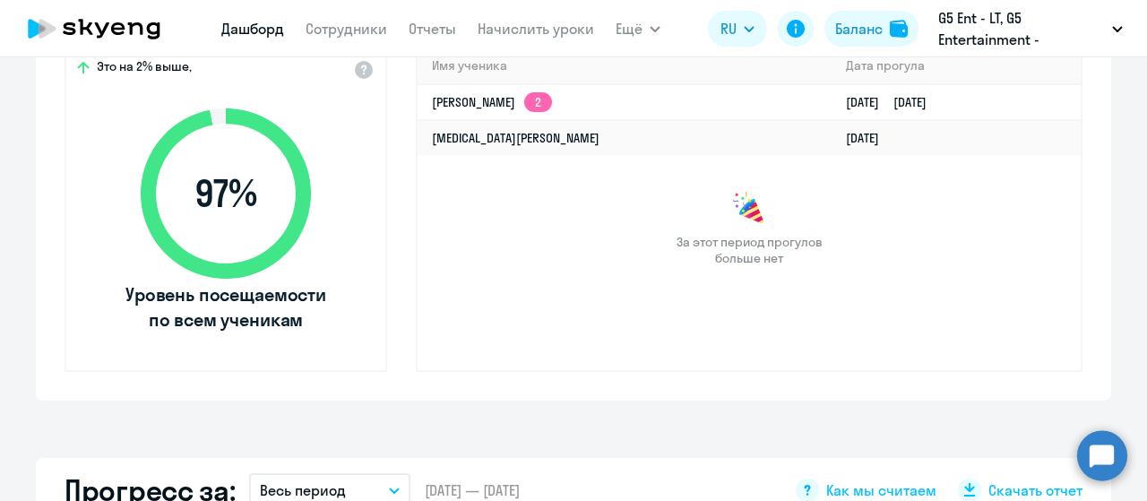
scroll to position [638, 0]
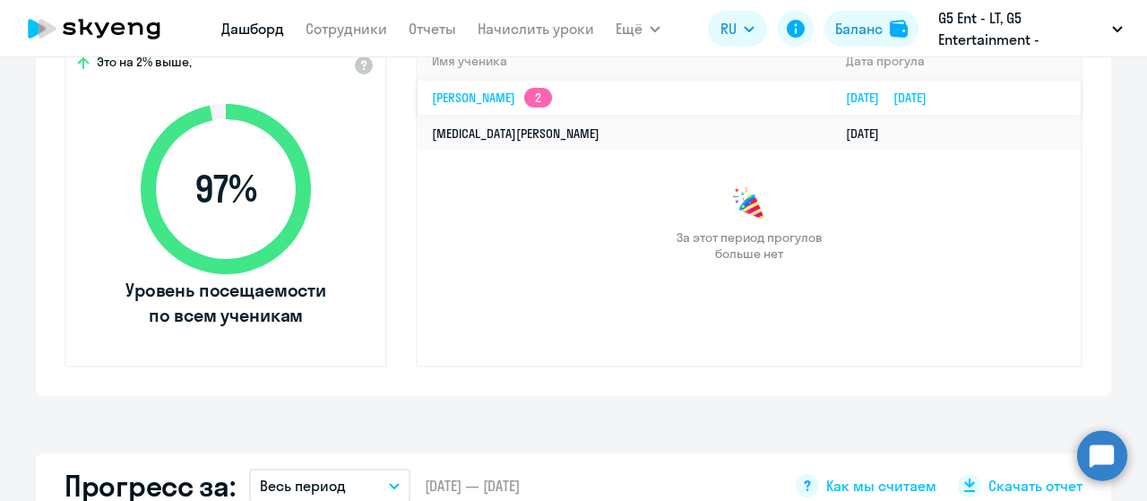
click at [484, 95] on link "Mikhail Lyubachev 2" at bounding box center [492, 98] width 120 height 16
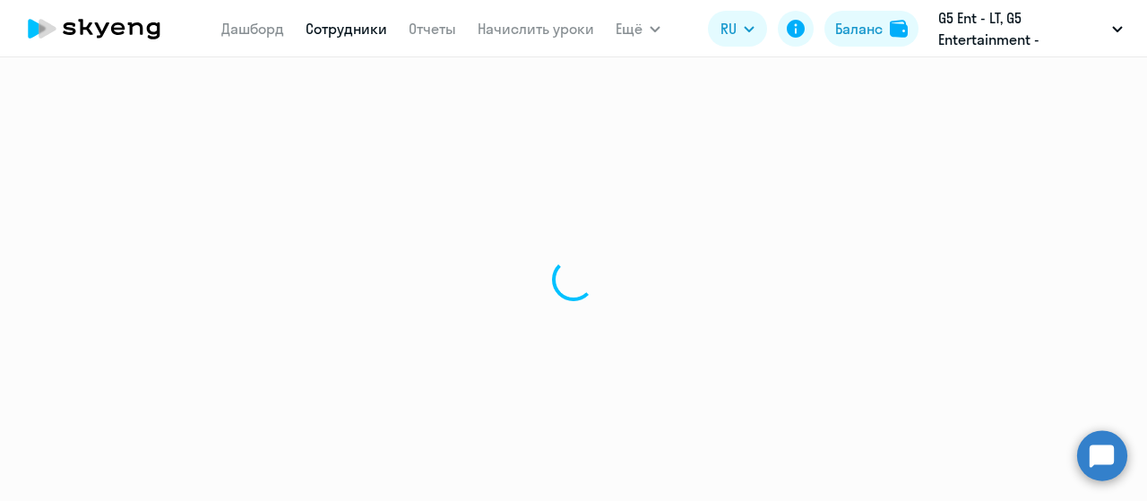
select select "english"
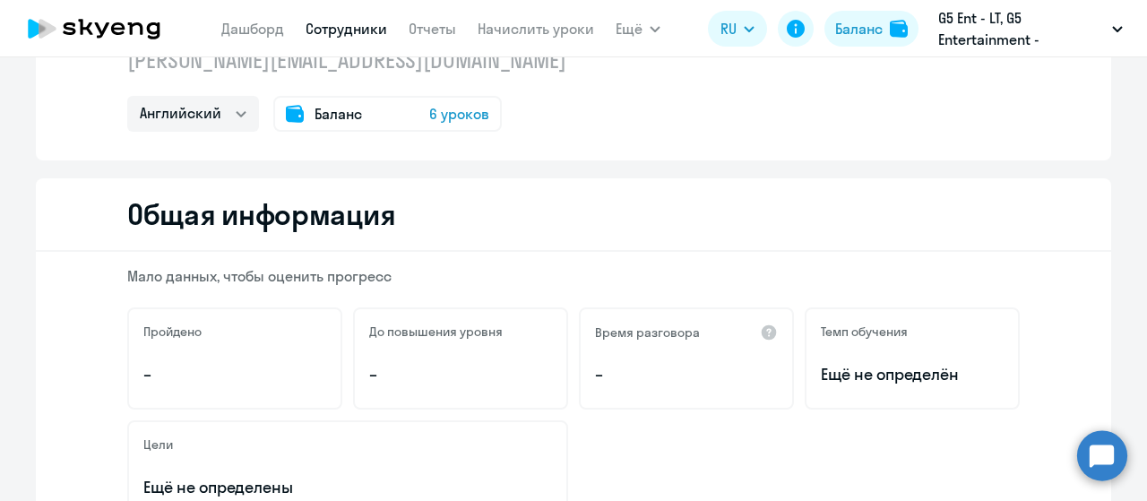
scroll to position [99, 0]
click at [469, 105] on span "6 уроков" at bounding box center [459, 113] width 60 height 22
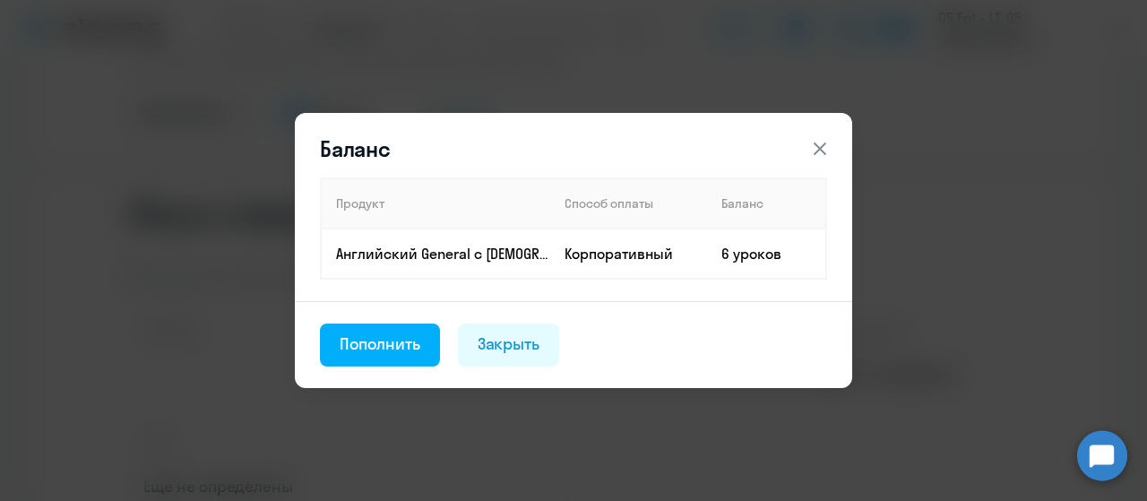
click at [824, 151] on icon at bounding box center [820, 149] width 22 height 22
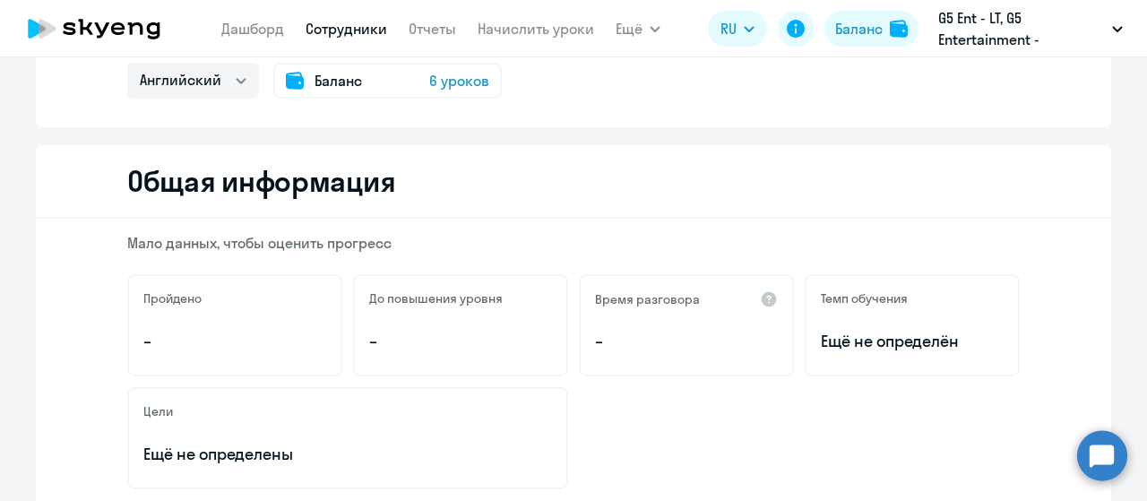
scroll to position [0, 0]
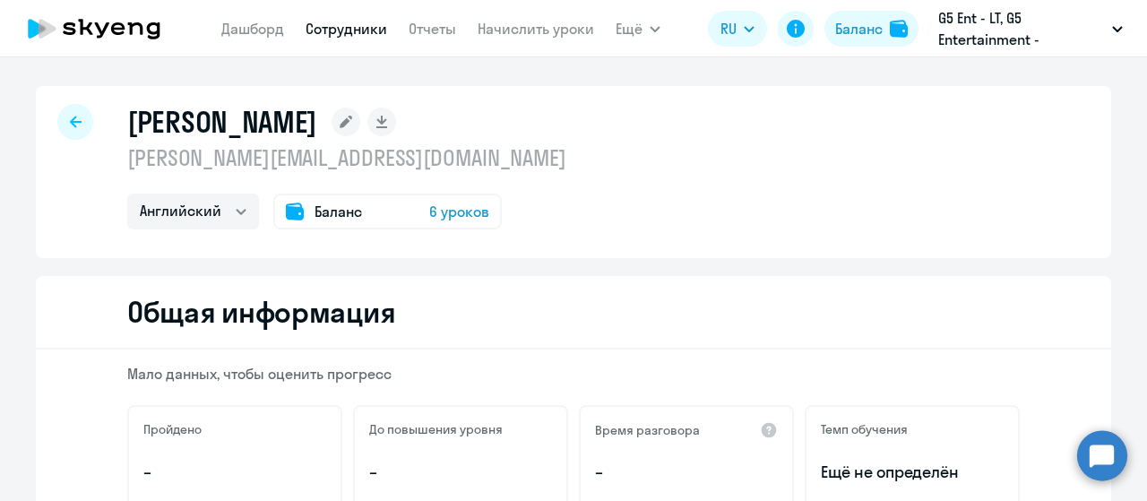
click at [248, 39] on app-menu-item-link "Дашборд" at bounding box center [252, 29] width 63 height 22
click at [240, 25] on link "Дашборд" at bounding box center [252, 29] width 63 height 18
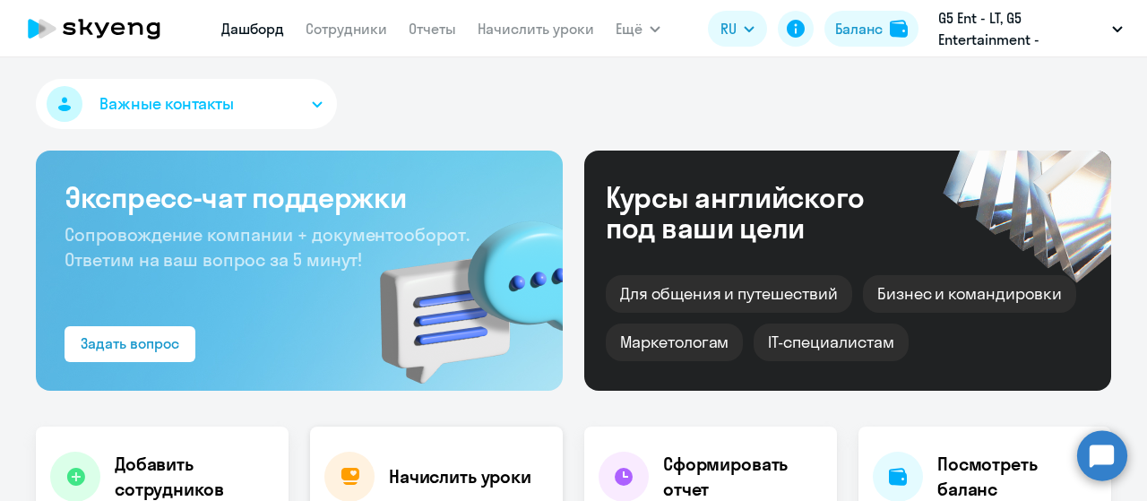
select select "30"
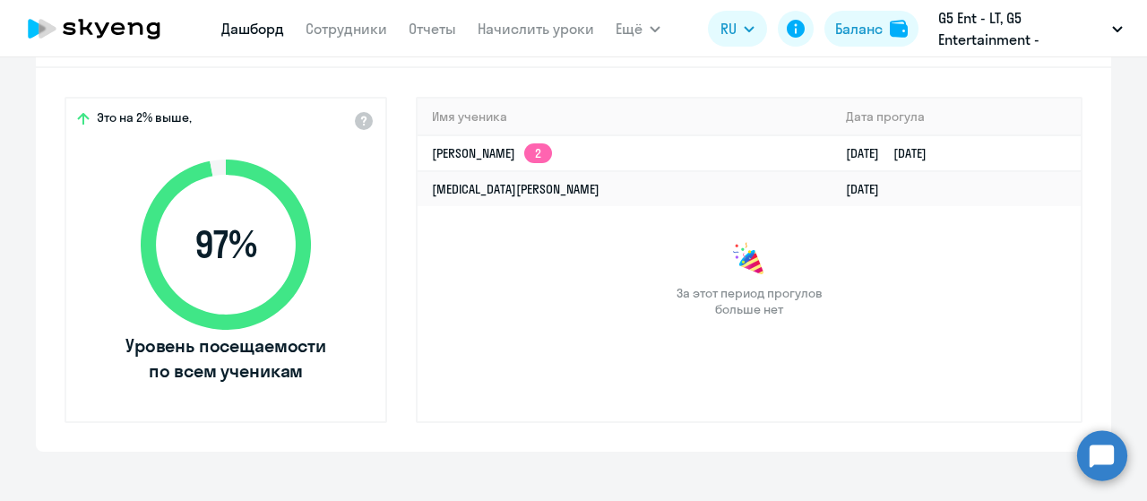
scroll to position [592, 0]
